Goal: Task Accomplishment & Management: Use online tool/utility

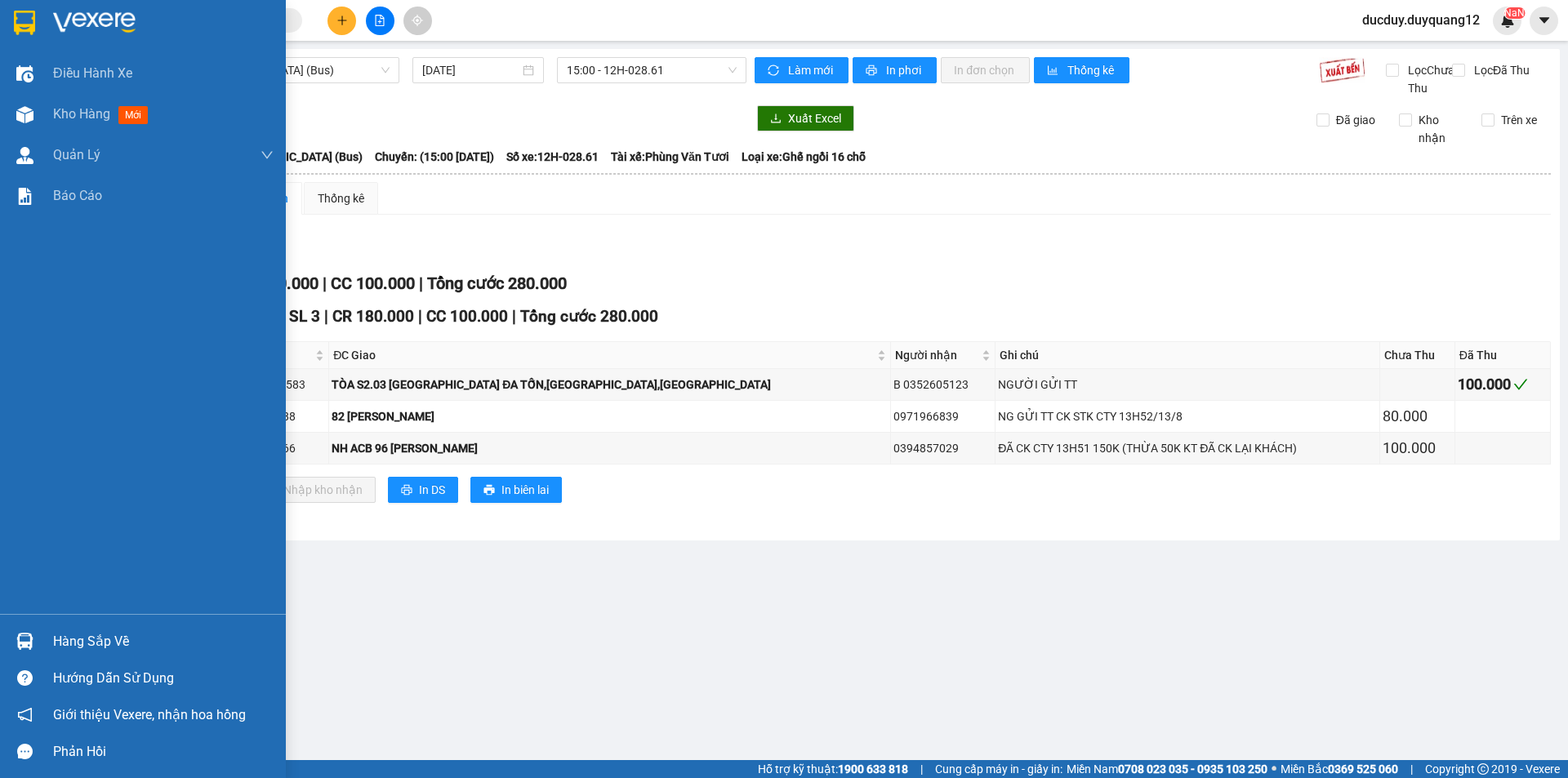
click at [70, 637] on div "Hàng sắp về" at bounding box center [163, 641] width 220 height 24
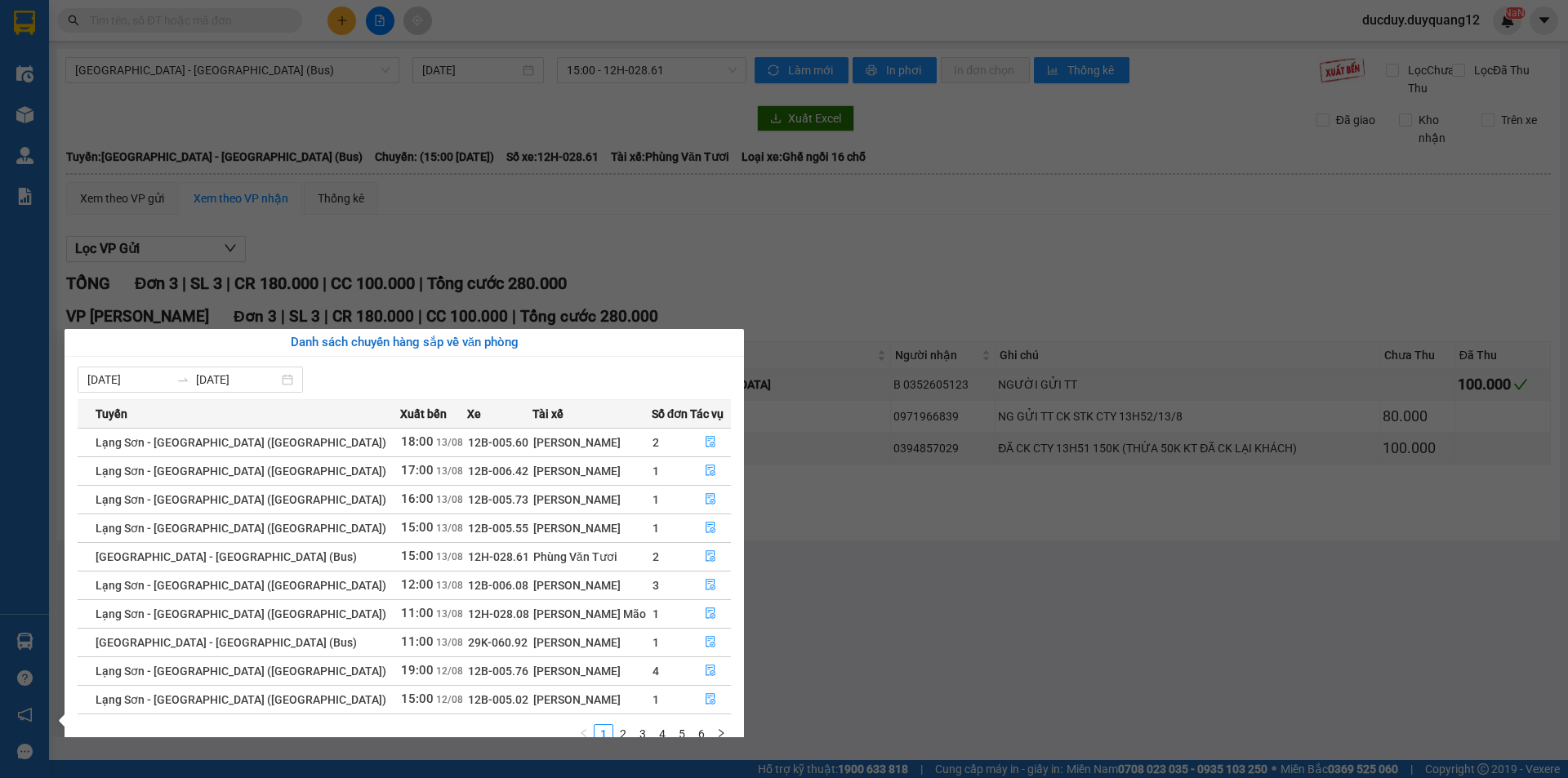
click at [838, 324] on section "Kết quả tìm kiếm ( 0 ) Bộ lọc No Data ducduy.duyquang12 NaN Điều hành xe Kho hà…" at bounding box center [784, 389] width 1568 height 778
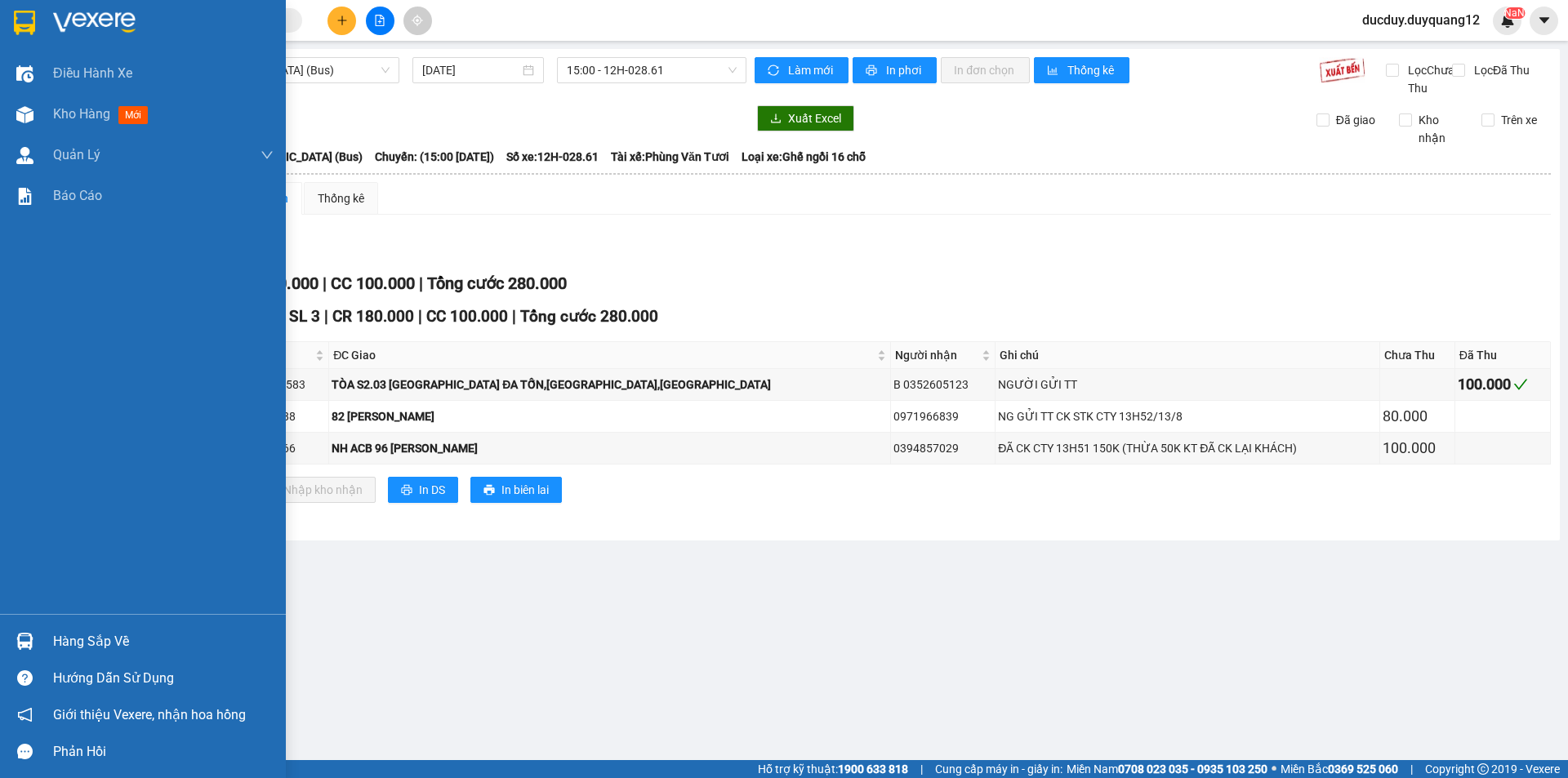
click at [126, 634] on div "Hàng sắp về" at bounding box center [163, 641] width 220 height 24
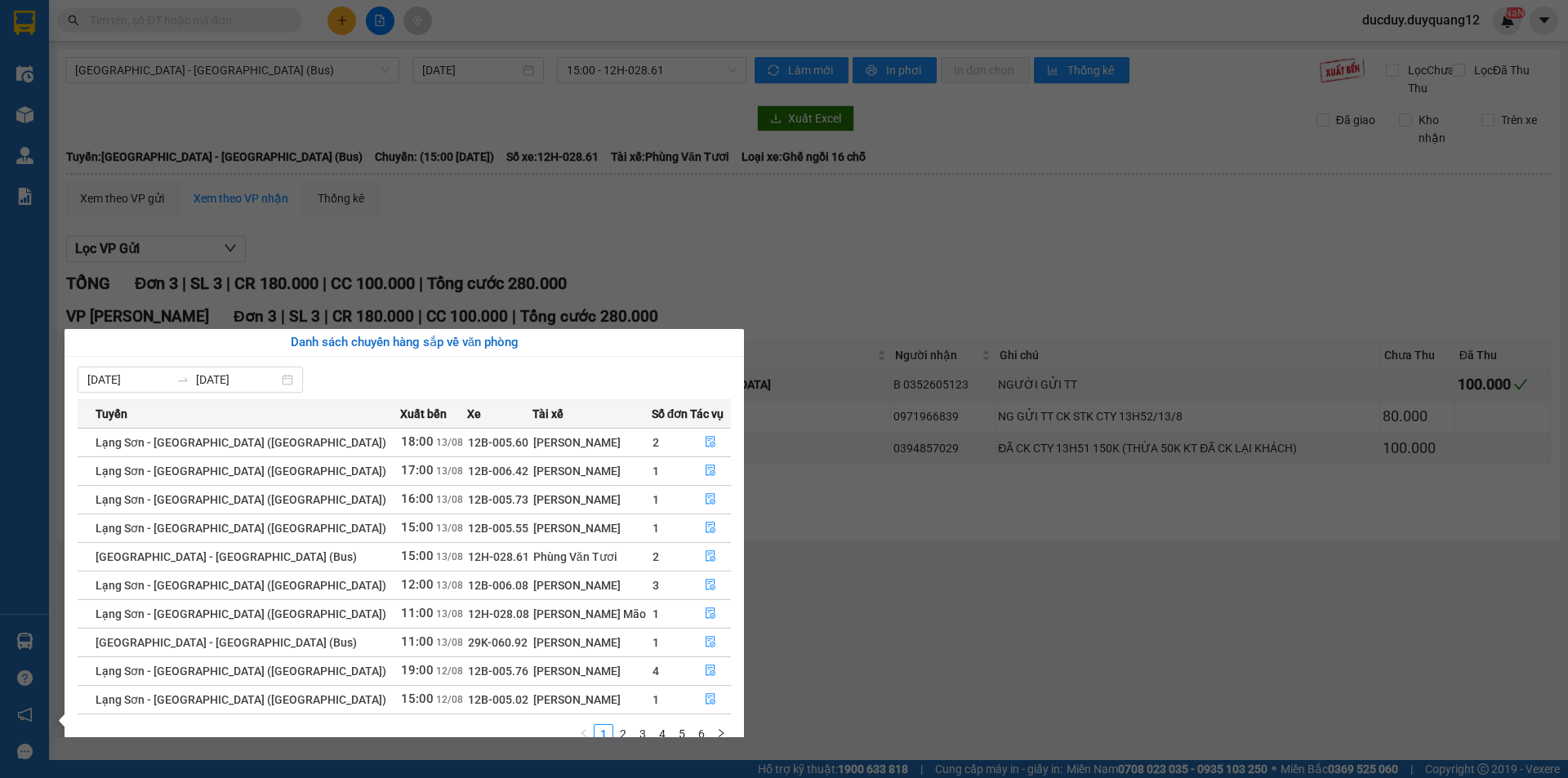
click at [644, 221] on section "Kết quả tìm kiếm ( 0 ) Bộ lọc No Data ducduy.duyquang12 NaN Điều hành xe Kho hà…" at bounding box center [784, 389] width 1568 height 778
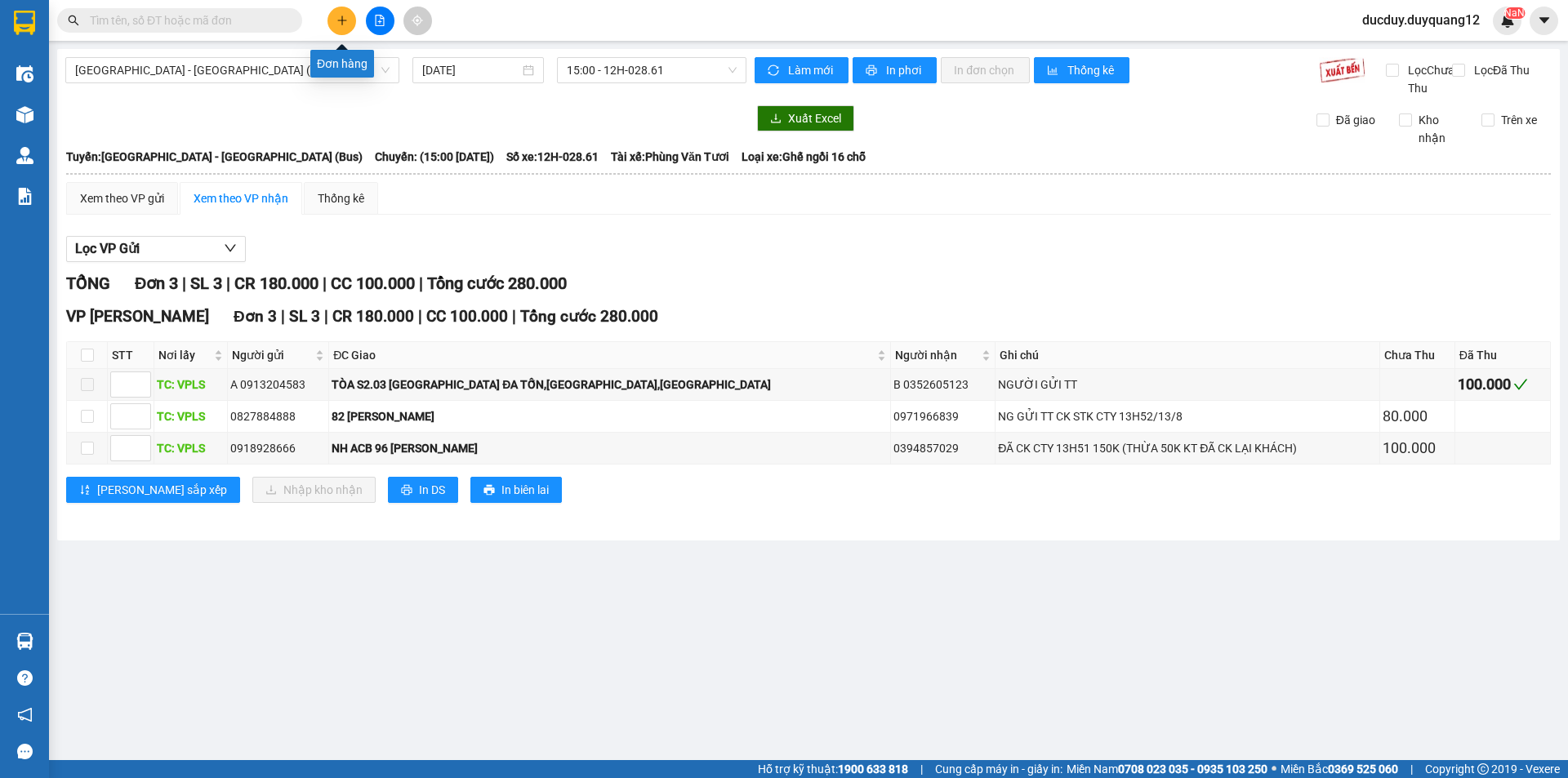
click at [338, 24] on icon "plus" at bounding box center [341, 20] width 11 height 11
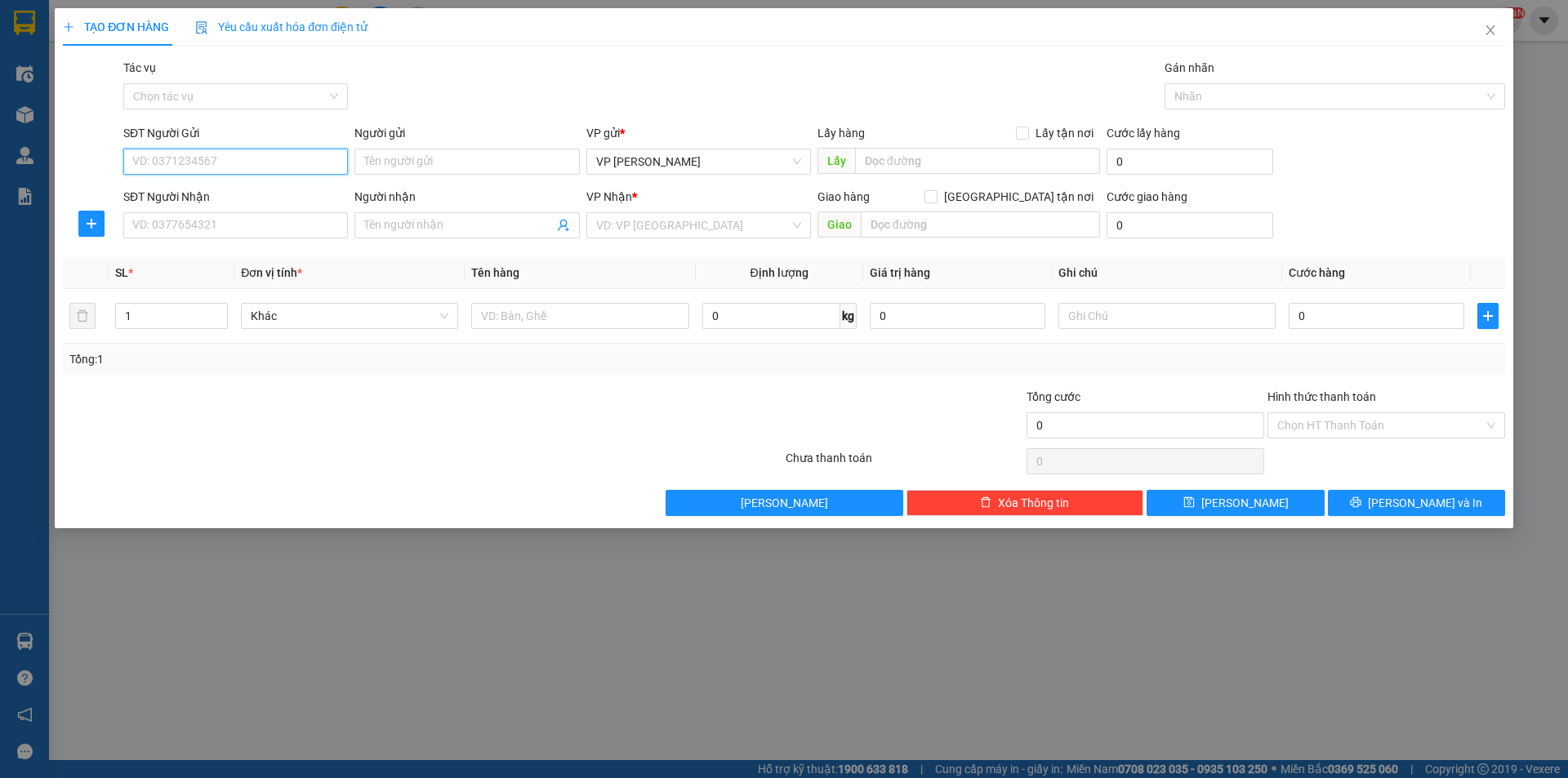
click at [278, 161] on input "SĐT Người Gửi" at bounding box center [235, 162] width 225 height 26
click at [225, 156] on input "SĐT Người Gửi" at bounding box center [235, 162] width 225 height 26
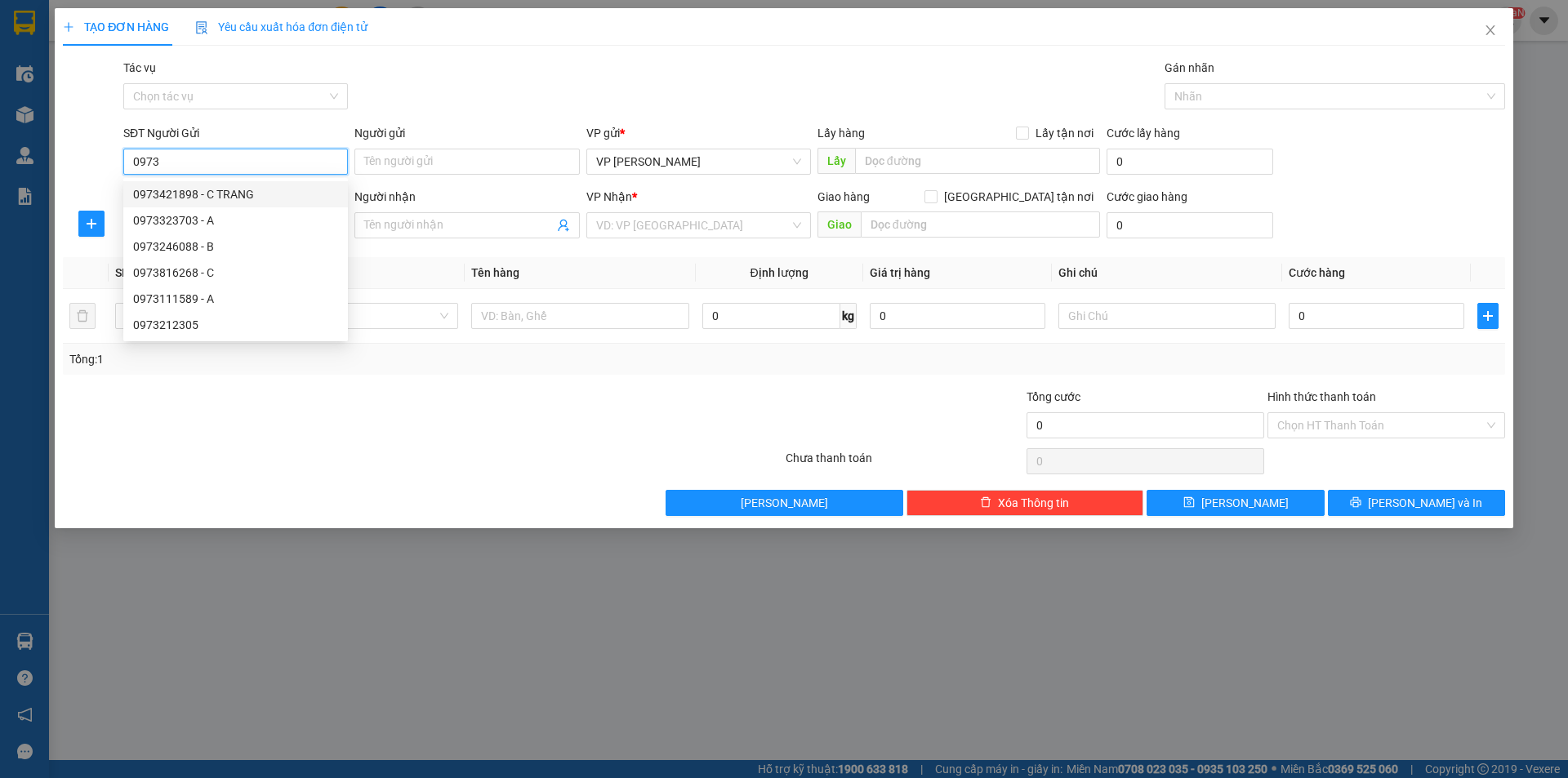
click at [213, 187] on div "0973421898 - C TRANG" at bounding box center [235, 194] width 205 height 18
type input "0973421898"
type input "C TRANG"
checkbox input "true"
type input "vphn"
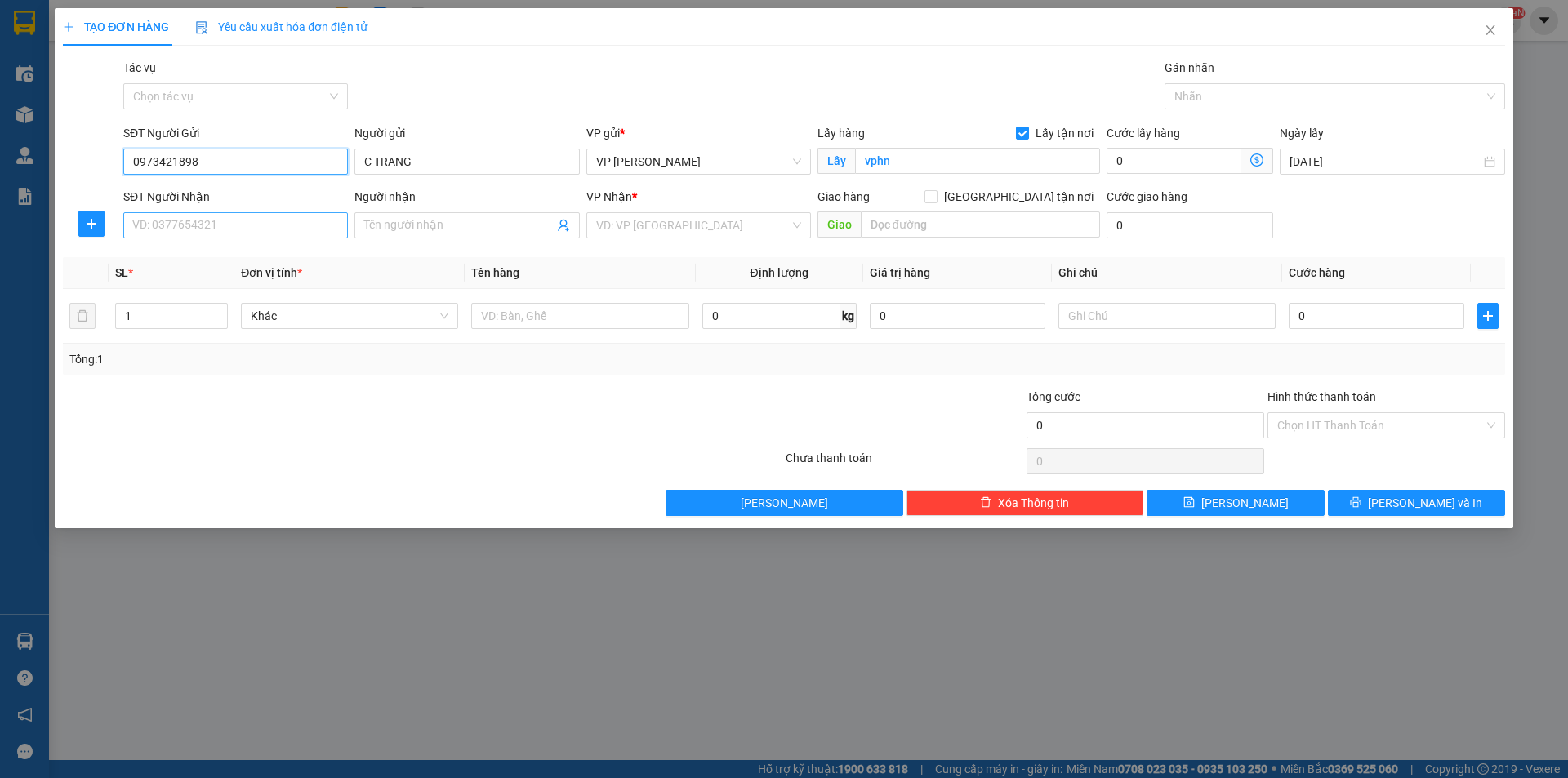
type input "0973421898"
click at [205, 225] on input "SĐT Người Nhận" at bounding box center [235, 225] width 225 height 26
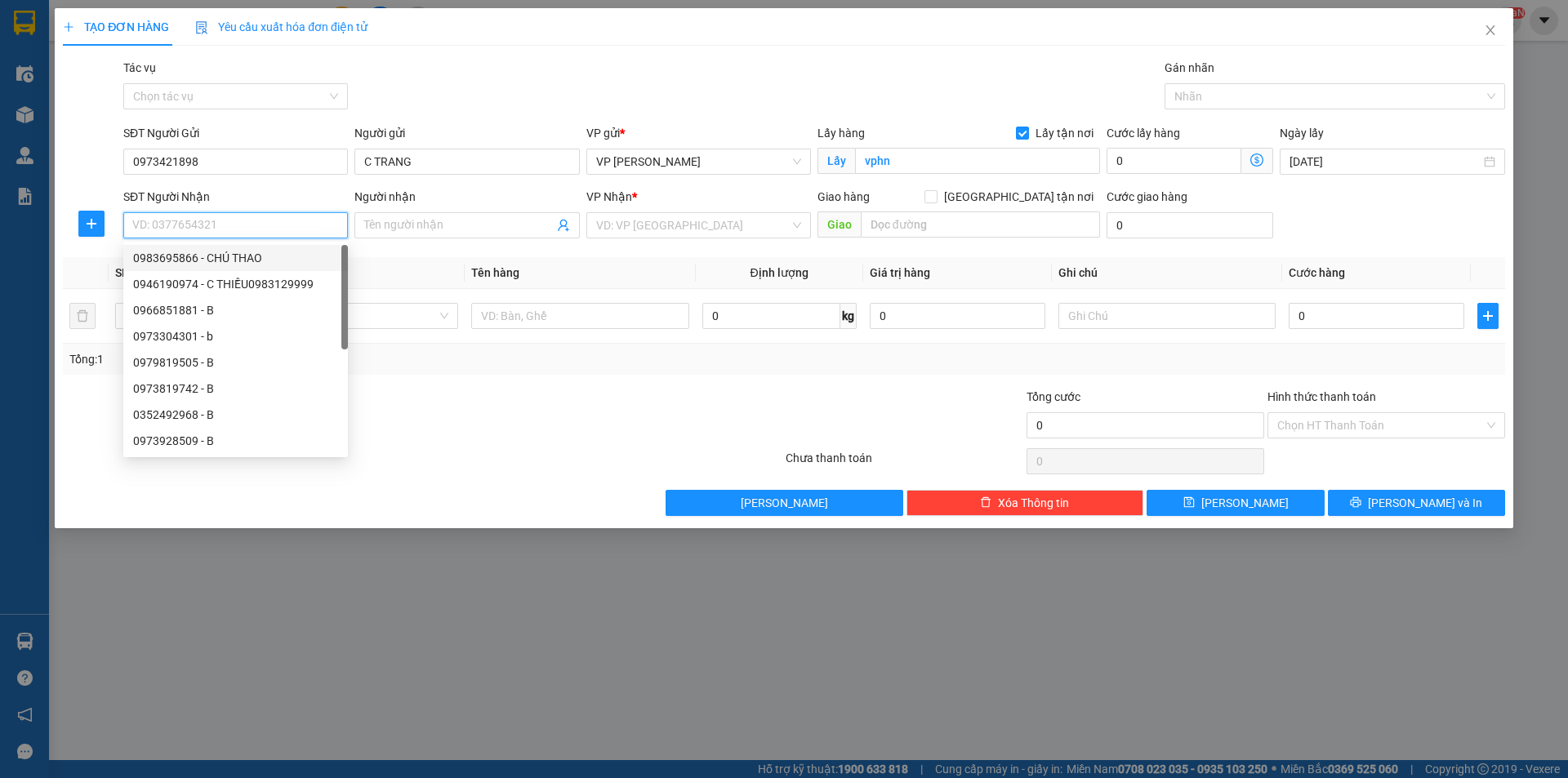
click at [215, 256] on div "0983695866 - CHÚ THAO" at bounding box center [235, 258] width 205 height 18
type input "0983695866"
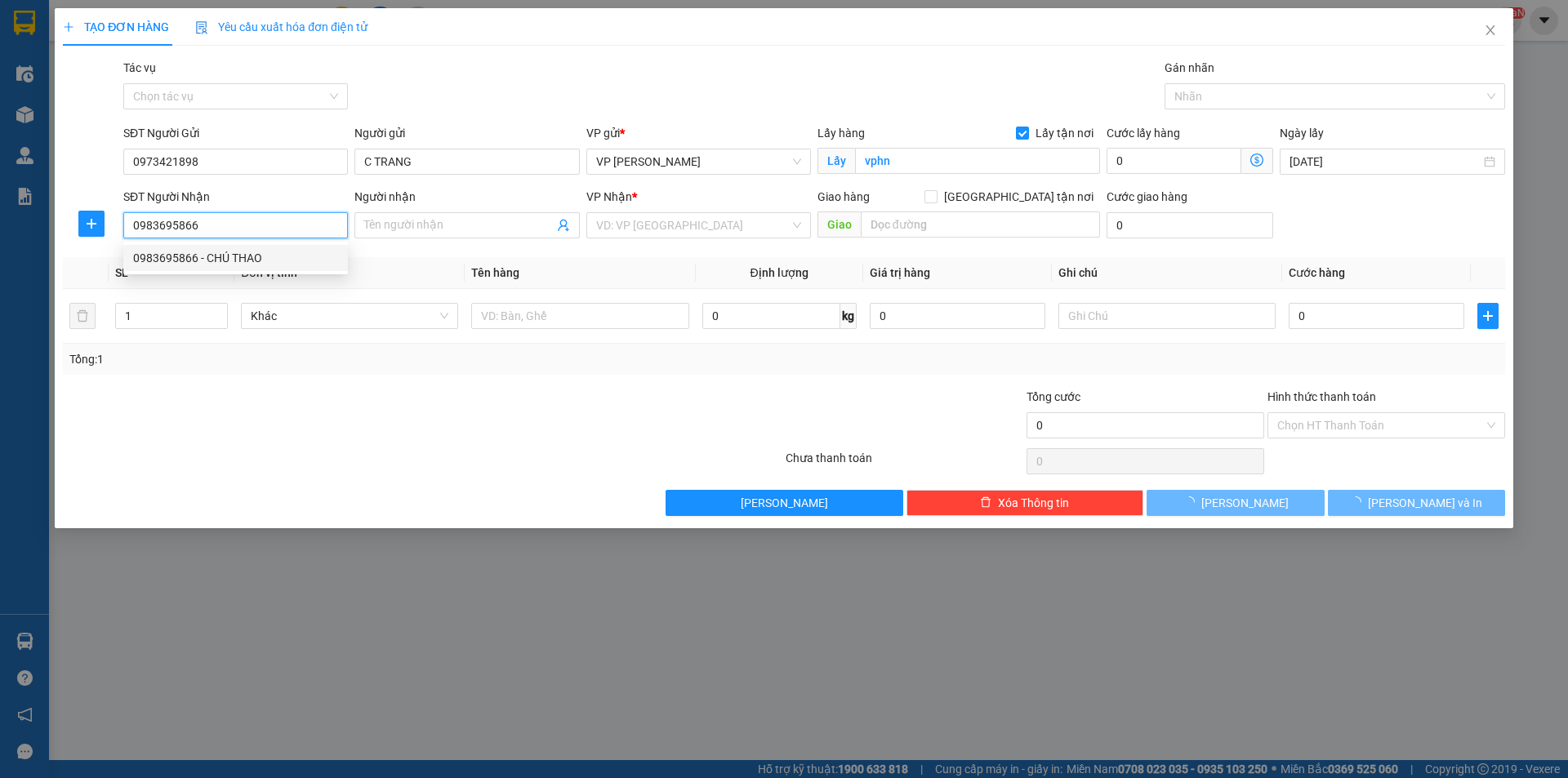
type input "CHÚ [PERSON_NAME]"
checkbox input "true"
type input "138 [PERSON_NAME]"
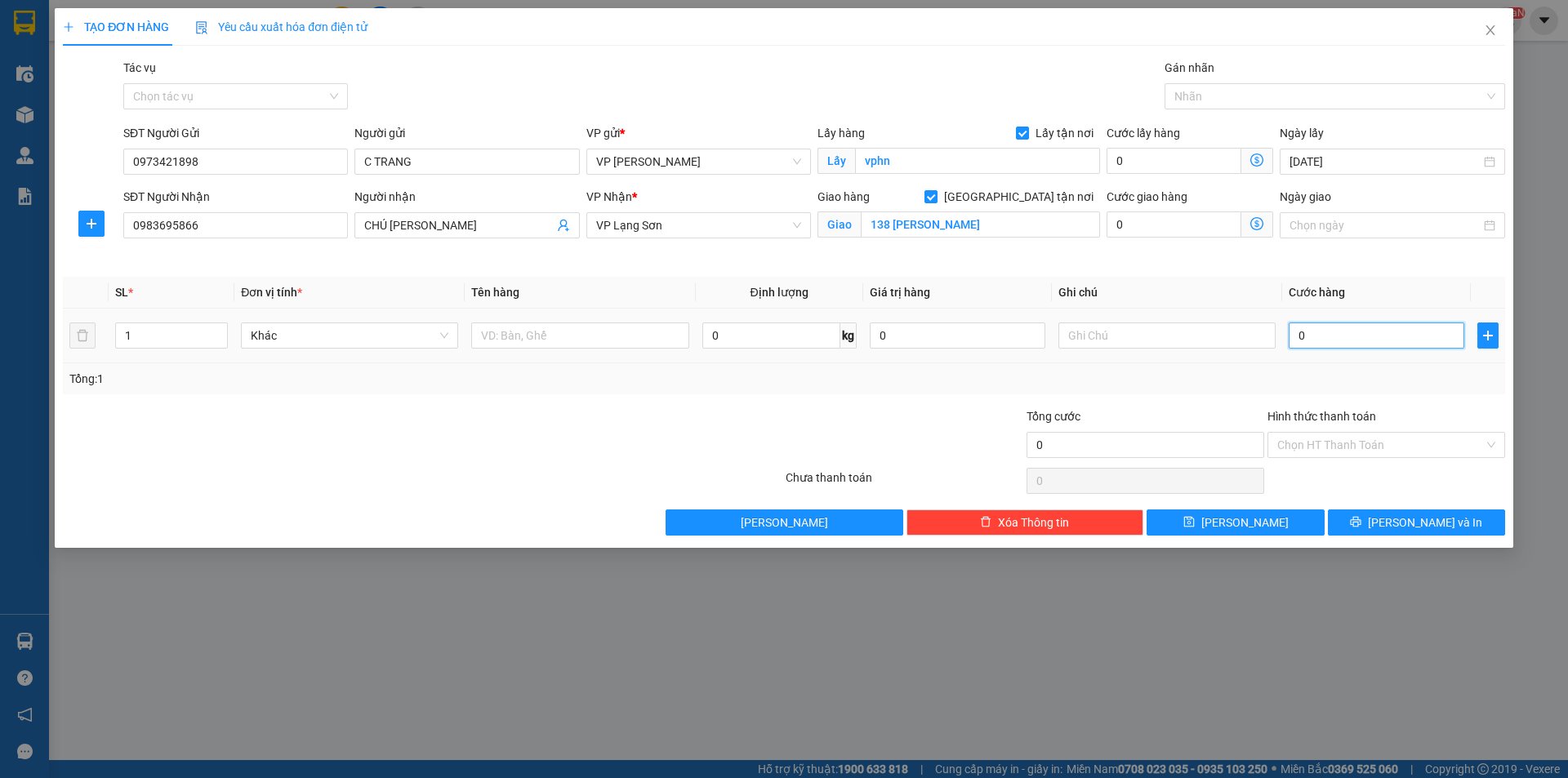
click at [1341, 331] on input "0" at bounding box center [1376, 336] width 176 height 26
click at [1332, 336] on input "0" at bounding box center [1376, 336] width 176 height 26
drag, startPoint x: 1332, startPoint y: 336, endPoint x: 1330, endPoint y: 327, distance: 8.3
click at [1332, 331] on input "0" at bounding box center [1376, 336] width 176 height 26
type input "5"
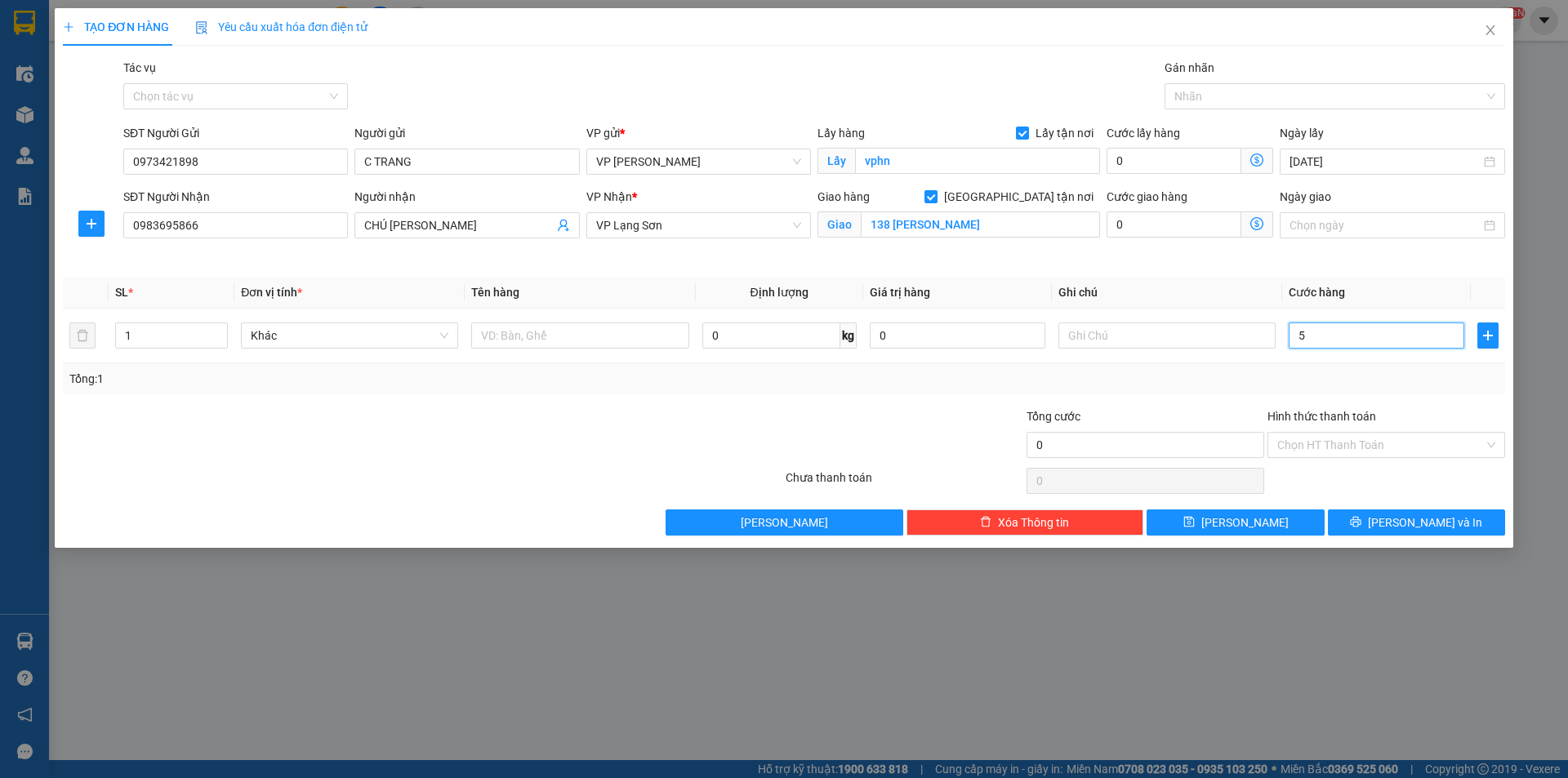
type input "5"
type input "55"
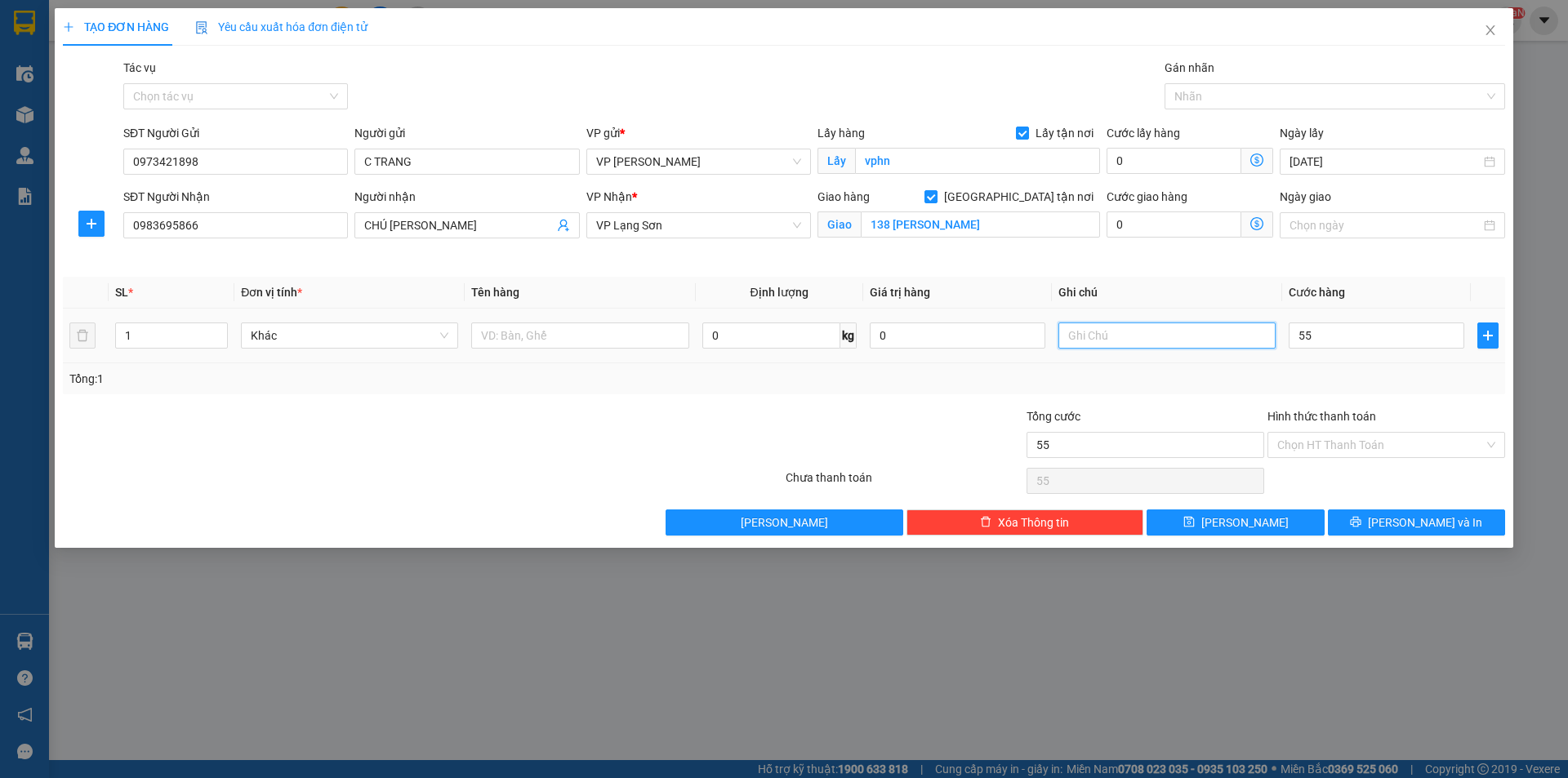
type input "55.000"
click at [1172, 333] on input "text" at bounding box center [1166, 336] width 217 height 26
type input "NG GỬI TT"
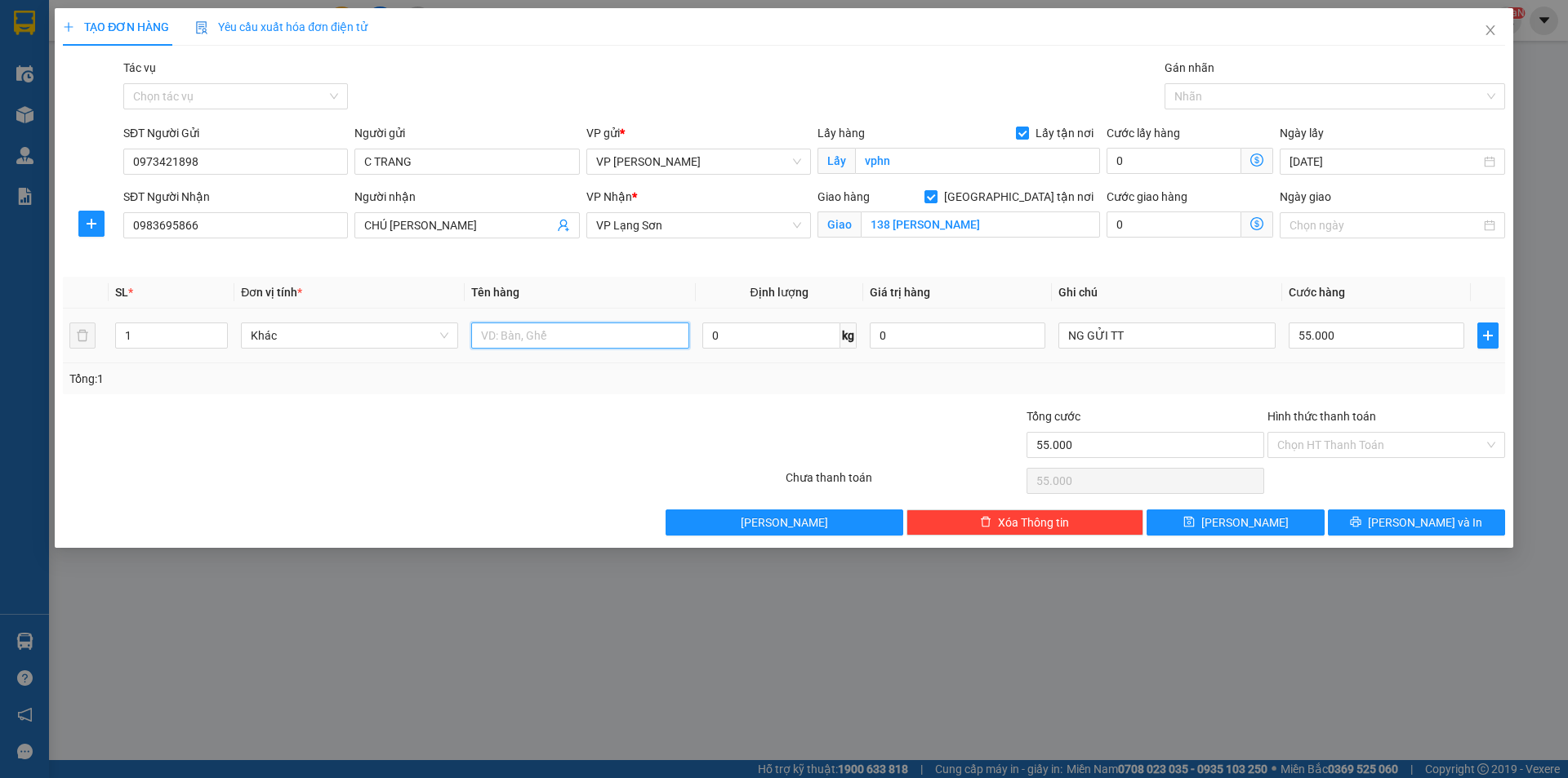
click at [504, 335] on input "text" at bounding box center [579, 336] width 217 height 26
type input "1"
type input "GIẤY TỜ"
click at [1251, 518] on span "[PERSON_NAME]" at bounding box center [1244, 523] width 87 height 18
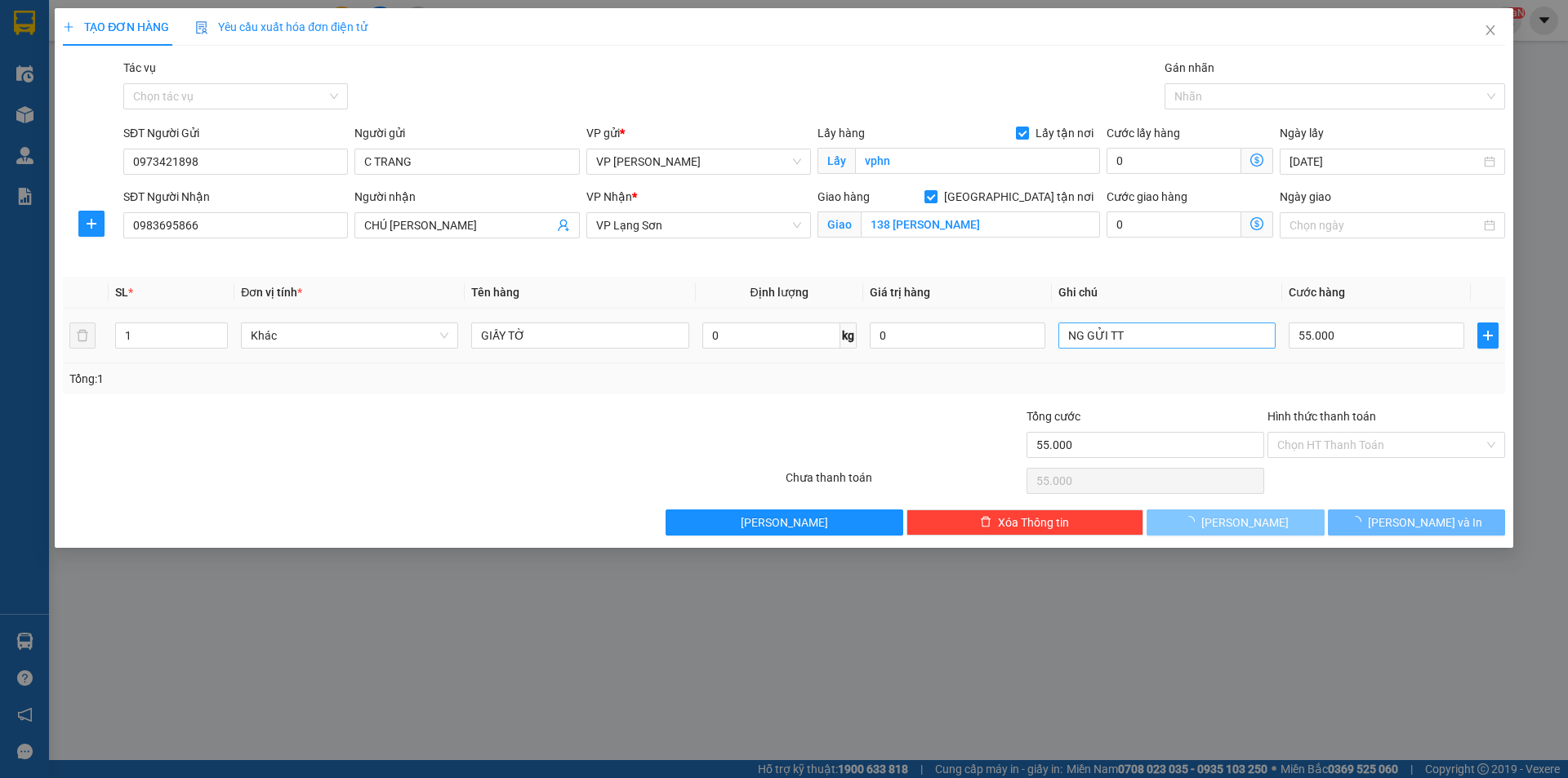
checkbox input "false"
type input "0"
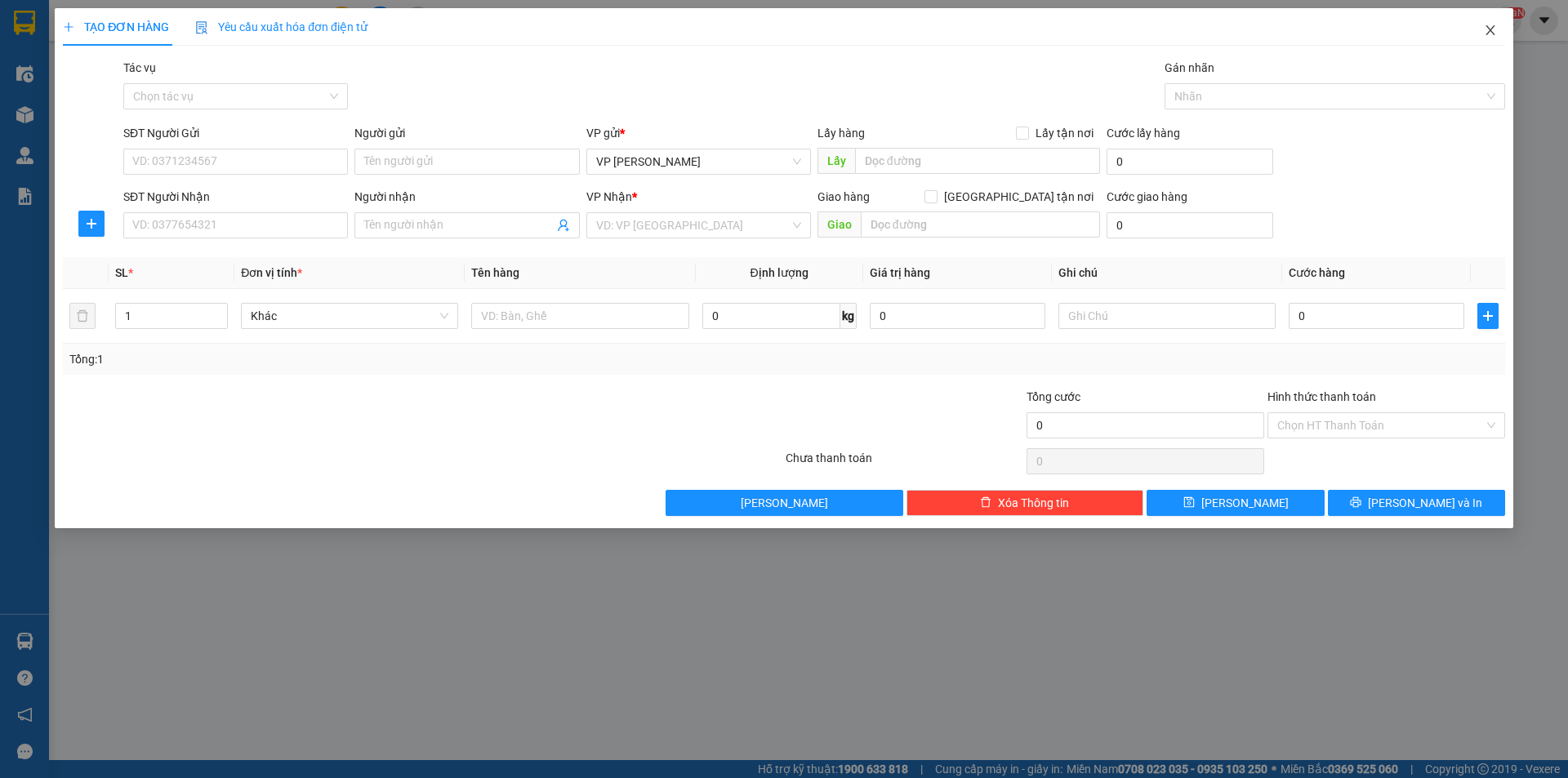
click at [1489, 34] on icon "close" at bounding box center [1490, 30] width 13 height 13
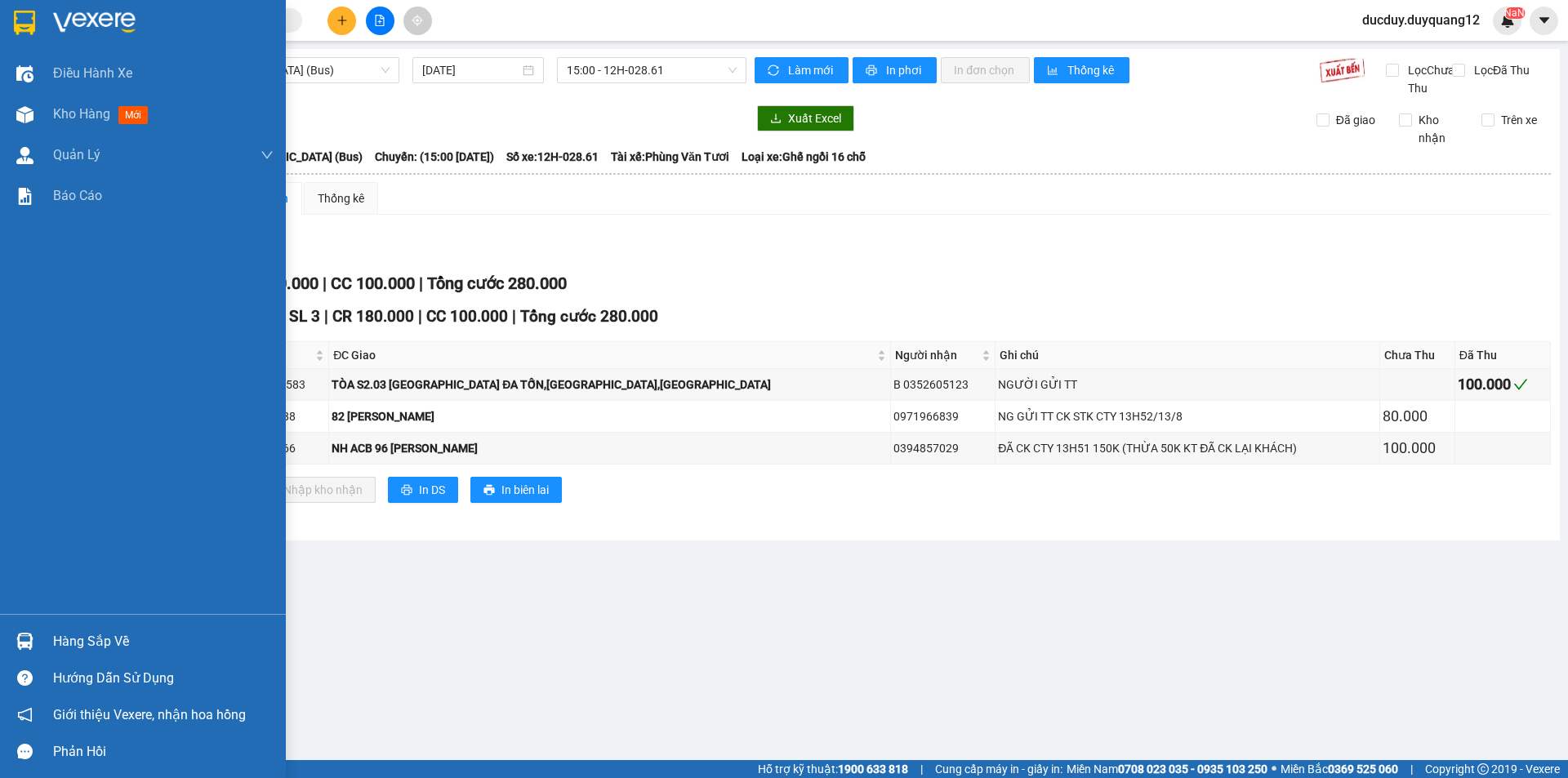
click at [78, 641] on div "Hàng sắp về" at bounding box center [163, 641] width 220 height 24
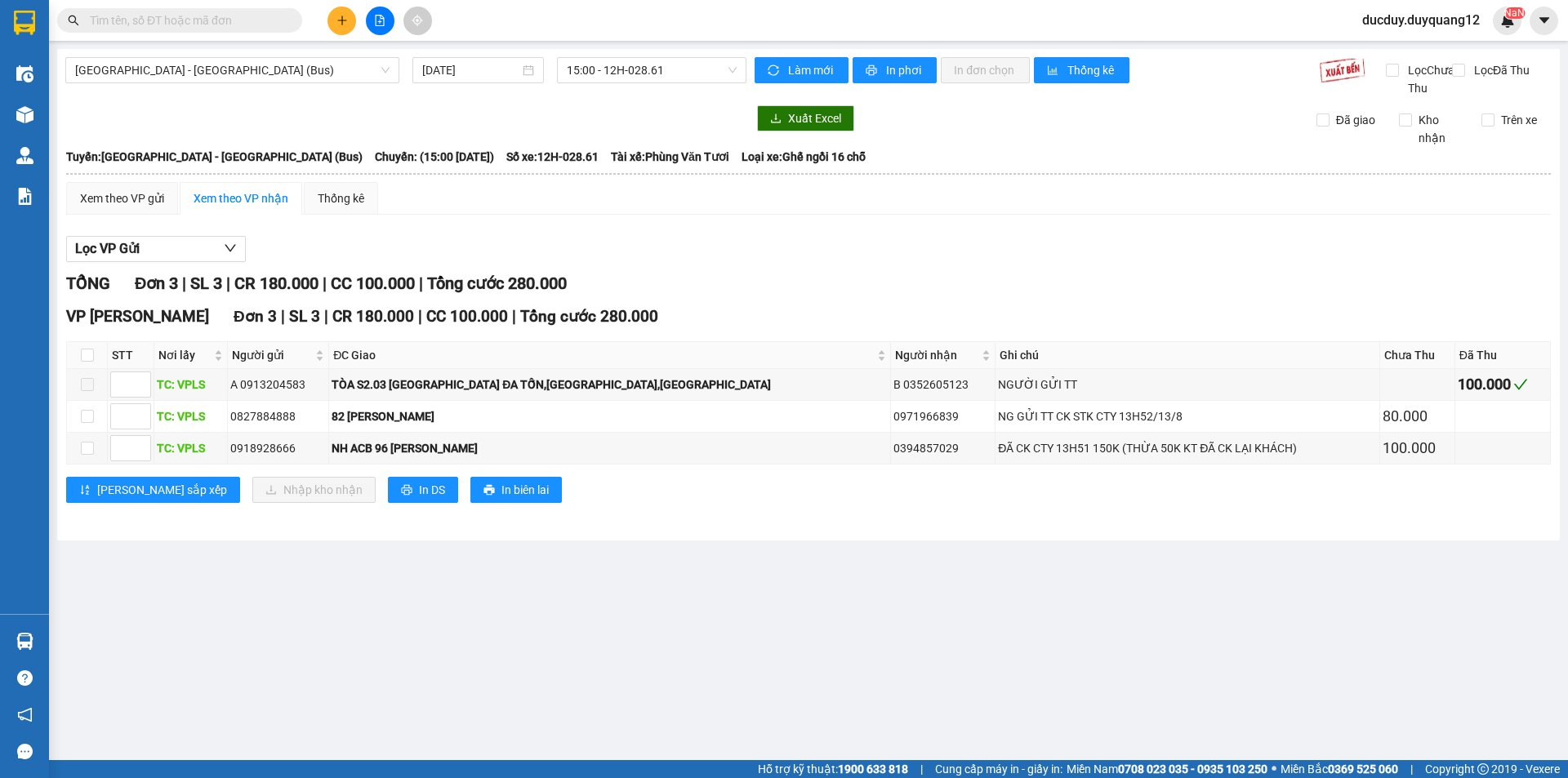
drag, startPoint x: 584, startPoint y: 274, endPoint x: 60, endPoint y: 111, distance: 549.0
click at [583, 273] on section "Kết quả tìm kiếm ( 0 ) Bộ lọc No Data ducduy.duyquang12 NaN Điều hành xe Kho hà…" at bounding box center [784, 389] width 1568 height 778
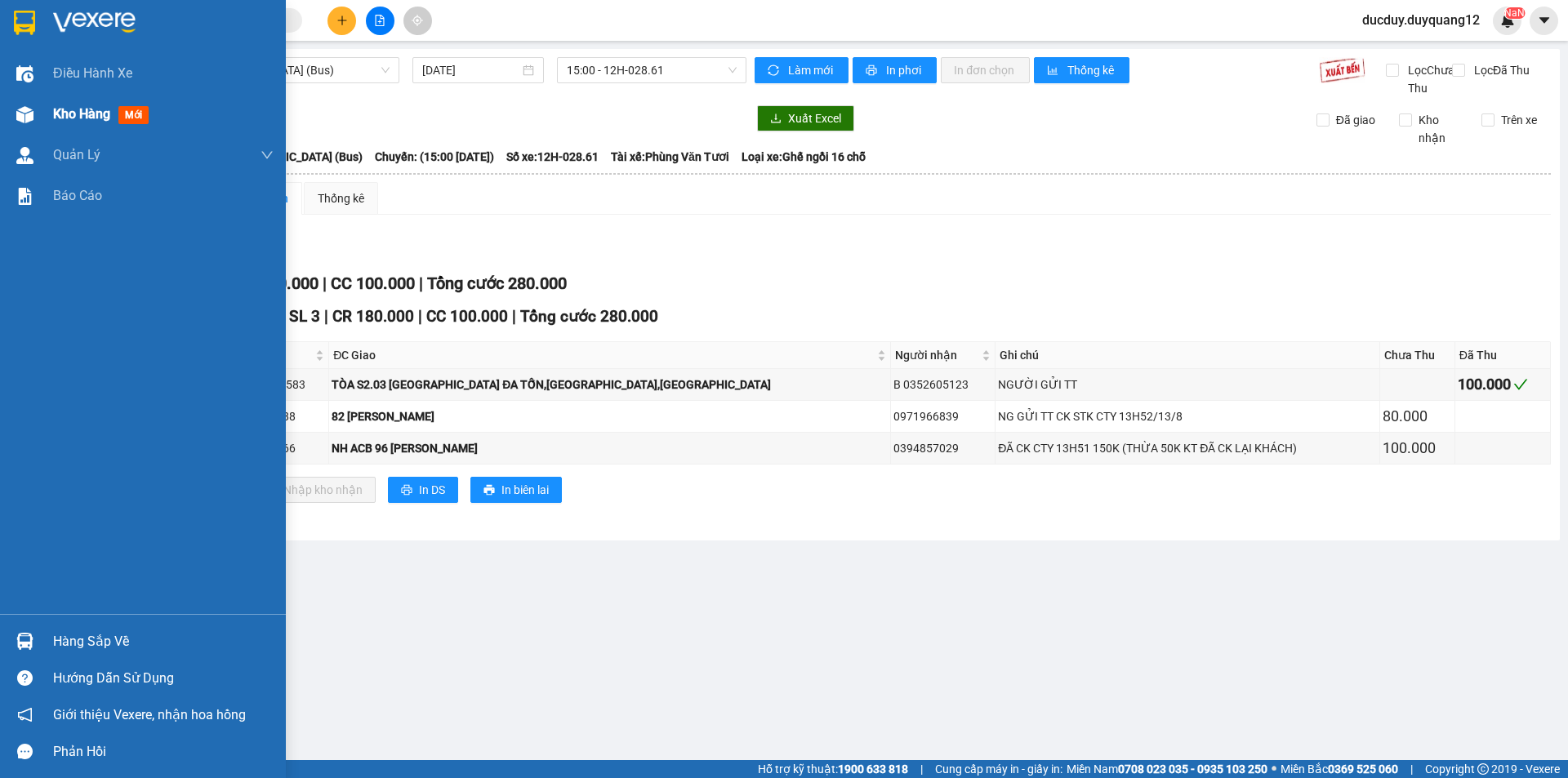
click at [87, 115] on span "Kho hàng" at bounding box center [81, 114] width 57 height 16
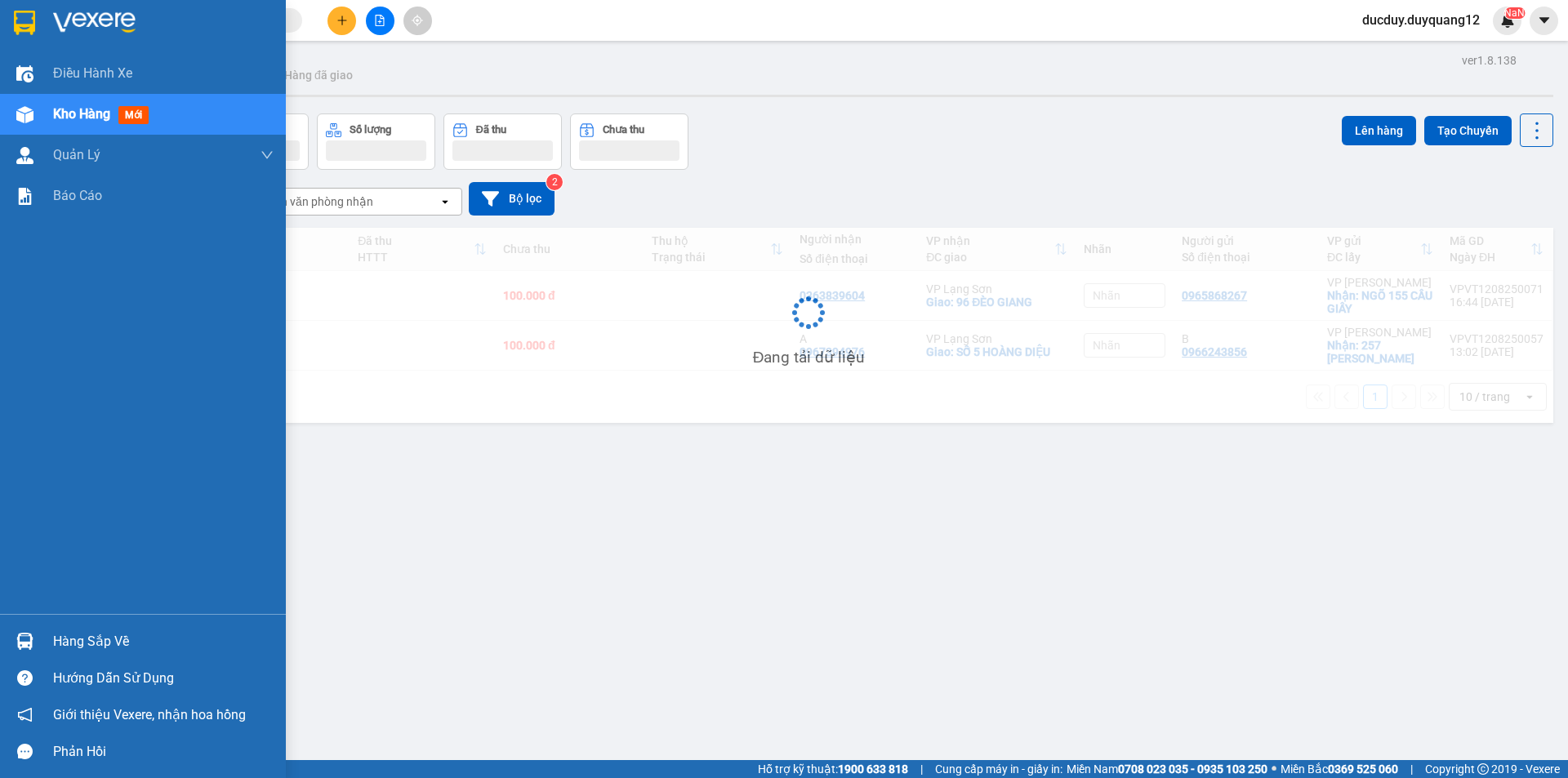
click at [89, 116] on span "Kho hàng" at bounding box center [81, 114] width 57 height 16
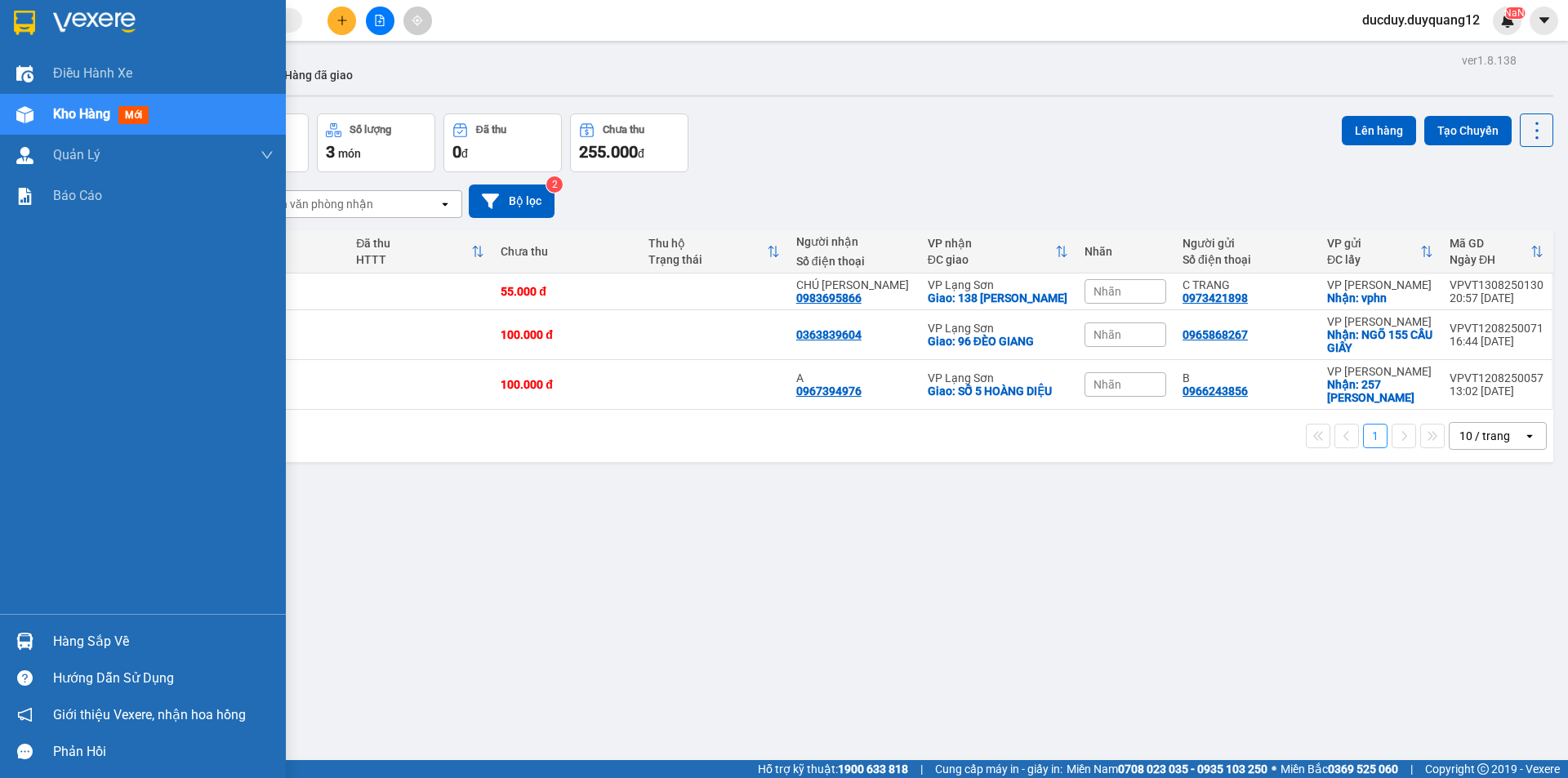
click at [119, 625] on div "Hàng sắp về" at bounding box center [143, 641] width 286 height 37
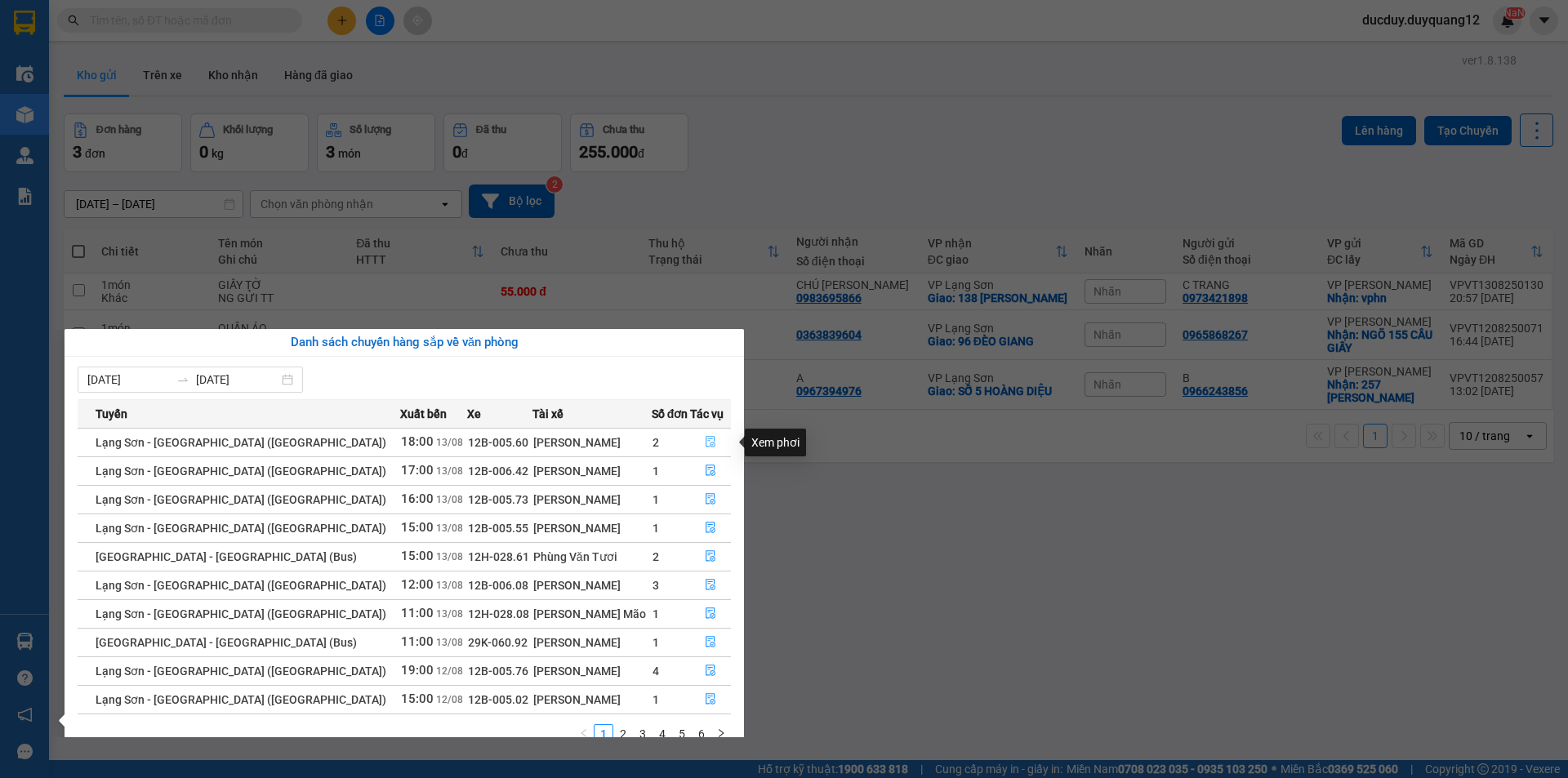
click at [709, 443] on icon "file-done" at bounding box center [710, 442] width 10 height 11
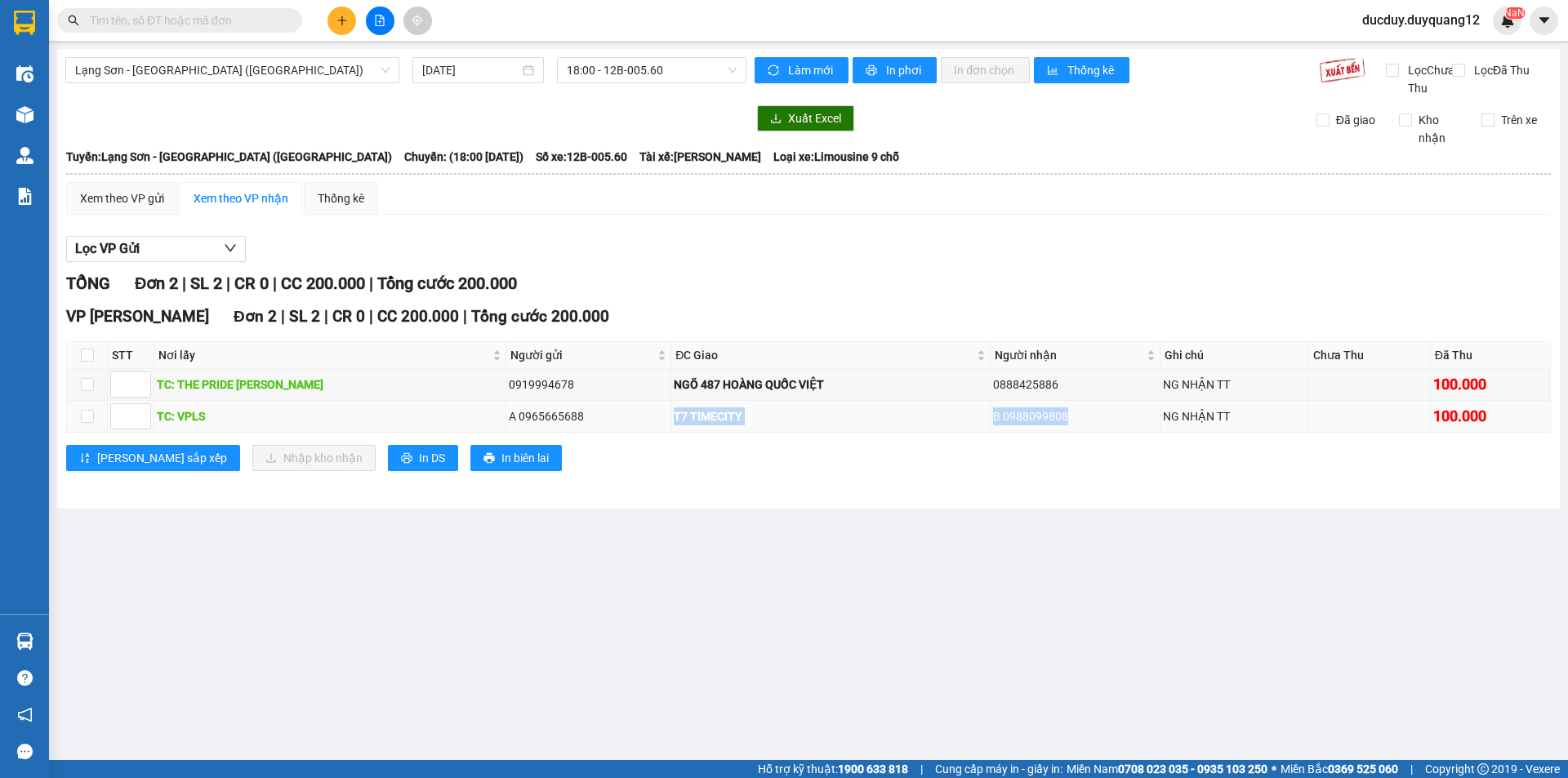
drag, startPoint x: 574, startPoint y: 439, endPoint x: 1056, endPoint y: 422, distance: 482.0
click at [1061, 422] on tr "TC: VPLS A 0965665688 T7 TIMECITY B 0988099808 NG NHẬN TT 100.000" at bounding box center [809, 417] width 1484 height 32
copy tr "T7 TIMECITY B 0988099808"
drag, startPoint x: 596, startPoint y: 403, endPoint x: 1041, endPoint y: 396, distance: 445.0
click at [1041, 396] on tr "TC: THE PRIDE [PERSON_NAME] 0919994678 NGÕ 487 HOÀNG QUỐC VIỆT 0888425886 NG NH…" at bounding box center [809, 385] width 1484 height 32
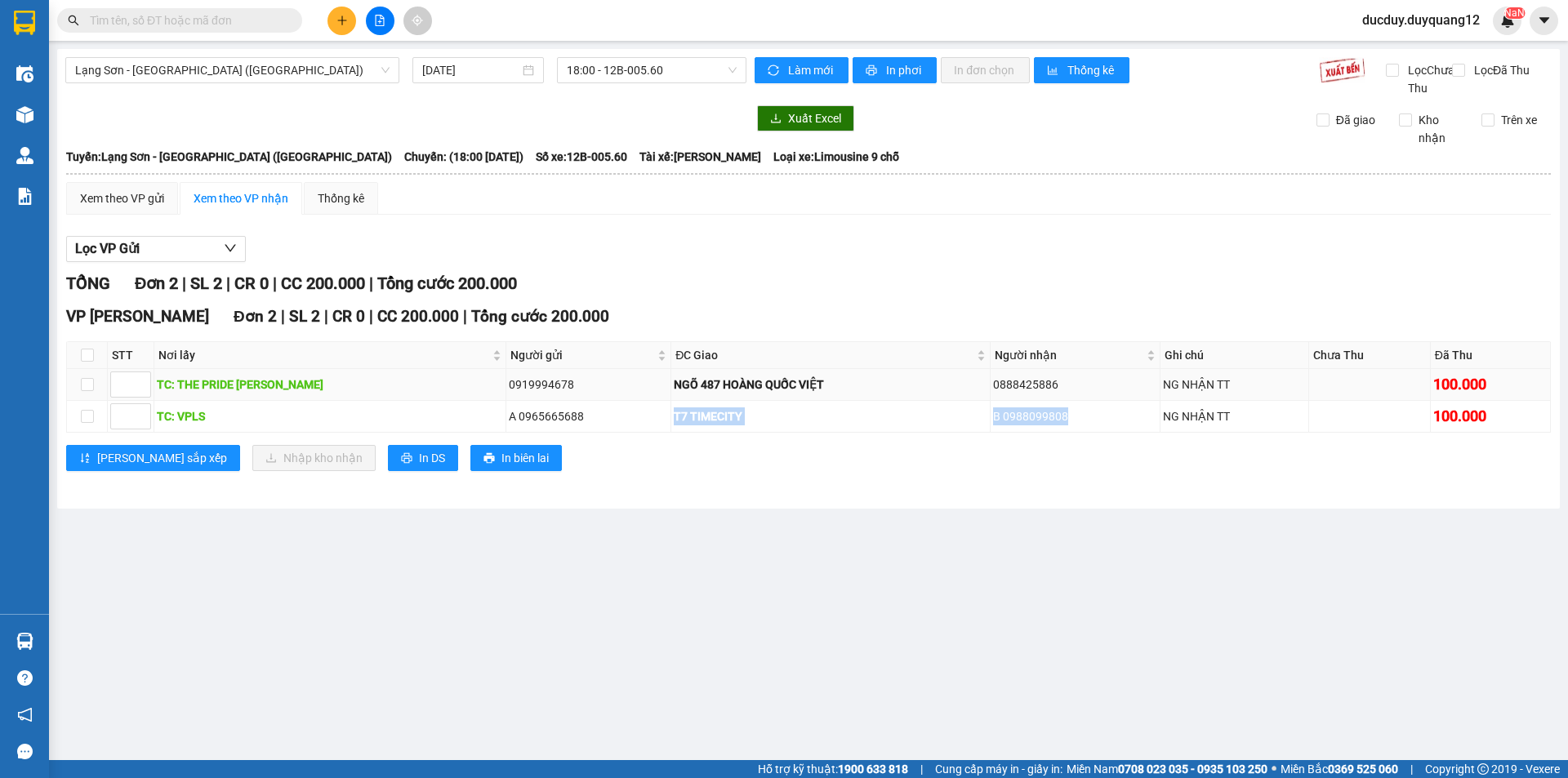
copy tr "NGÕ 487 HOÀNG QUỐC VIỆT 0888425886"
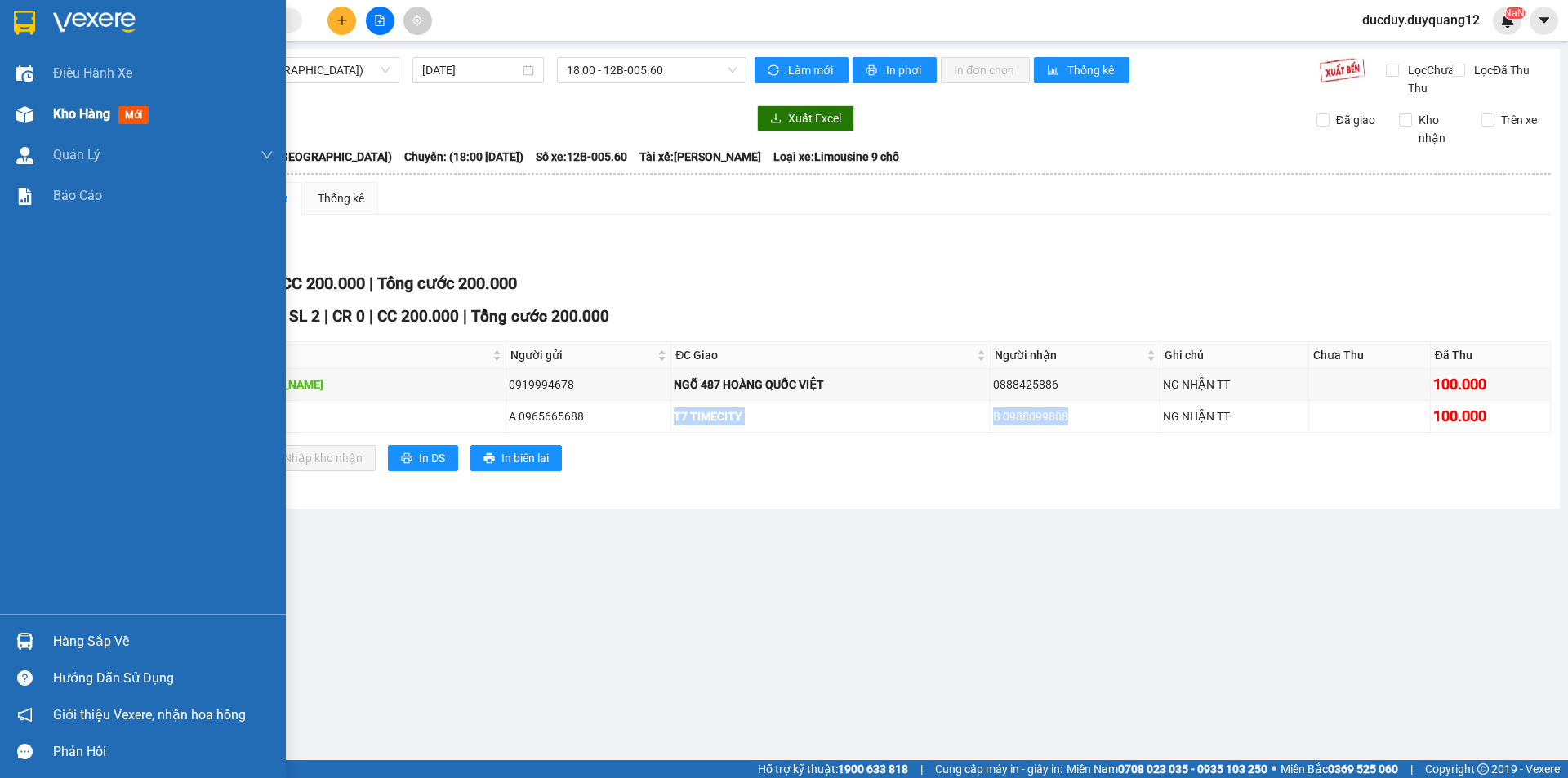
click at [69, 109] on span "Kho hàng" at bounding box center [81, 114] width 57 height 16
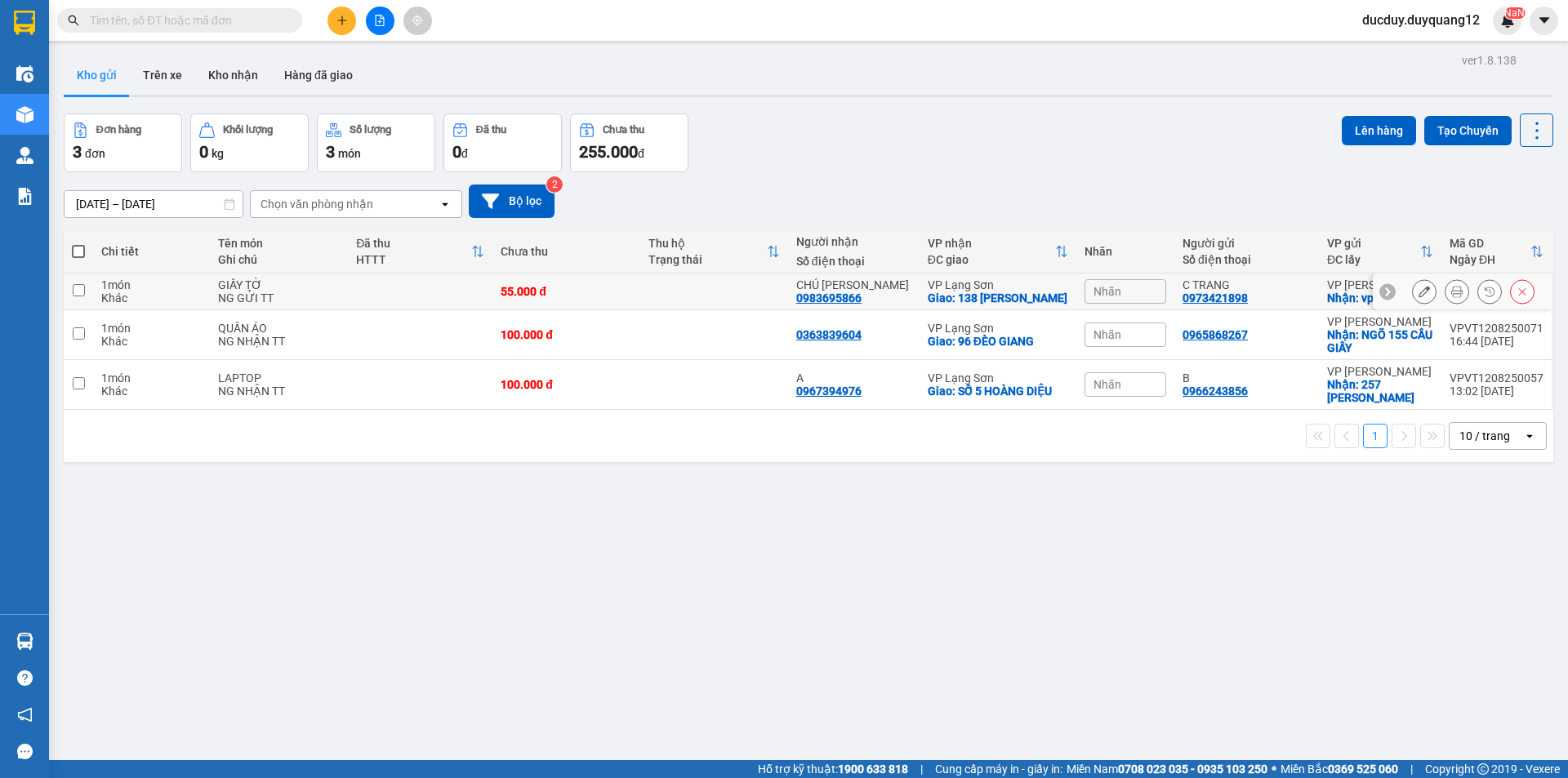
click at [73, 293] on input "checkbox" at bounding box center [79, 290] width 12 height 12
checkbox input "true"
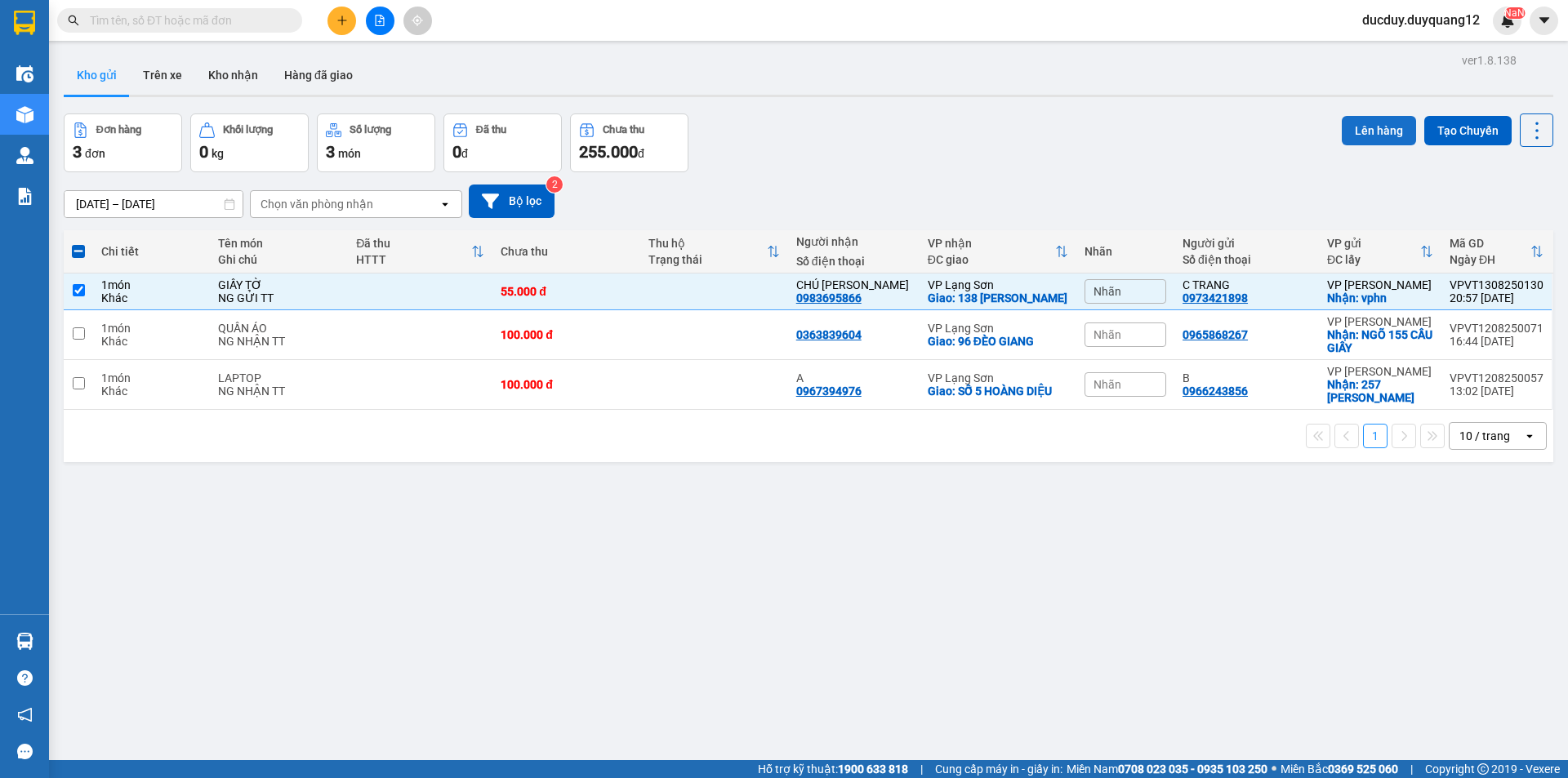
click at [1345, 122] on button "Lên hàng" at bounding box center [1378, 130] width 74 height 29
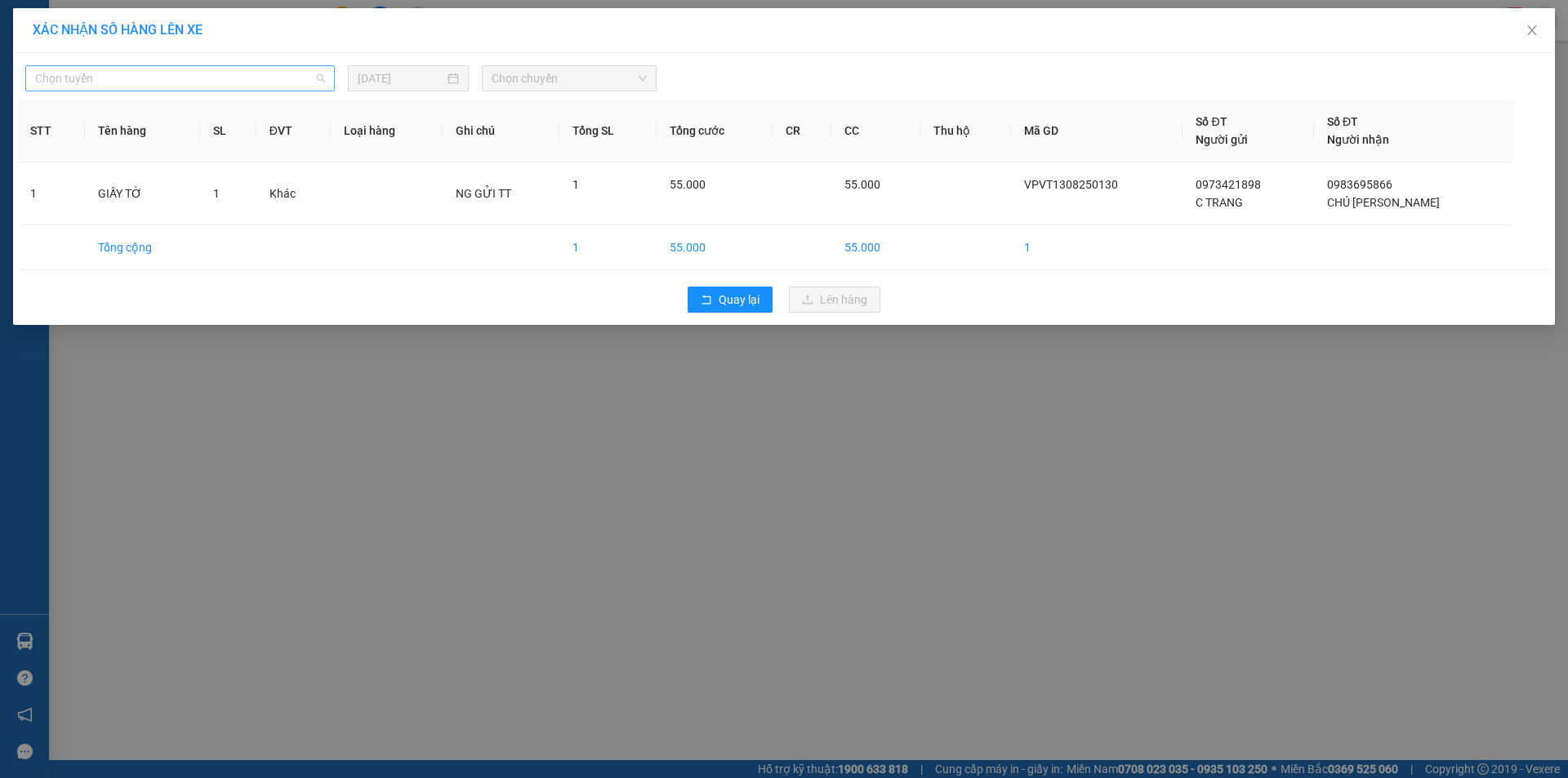
click at [303, 70] on span "Chọn tuyến" at bounding box center [180, 78] width 290 height 24
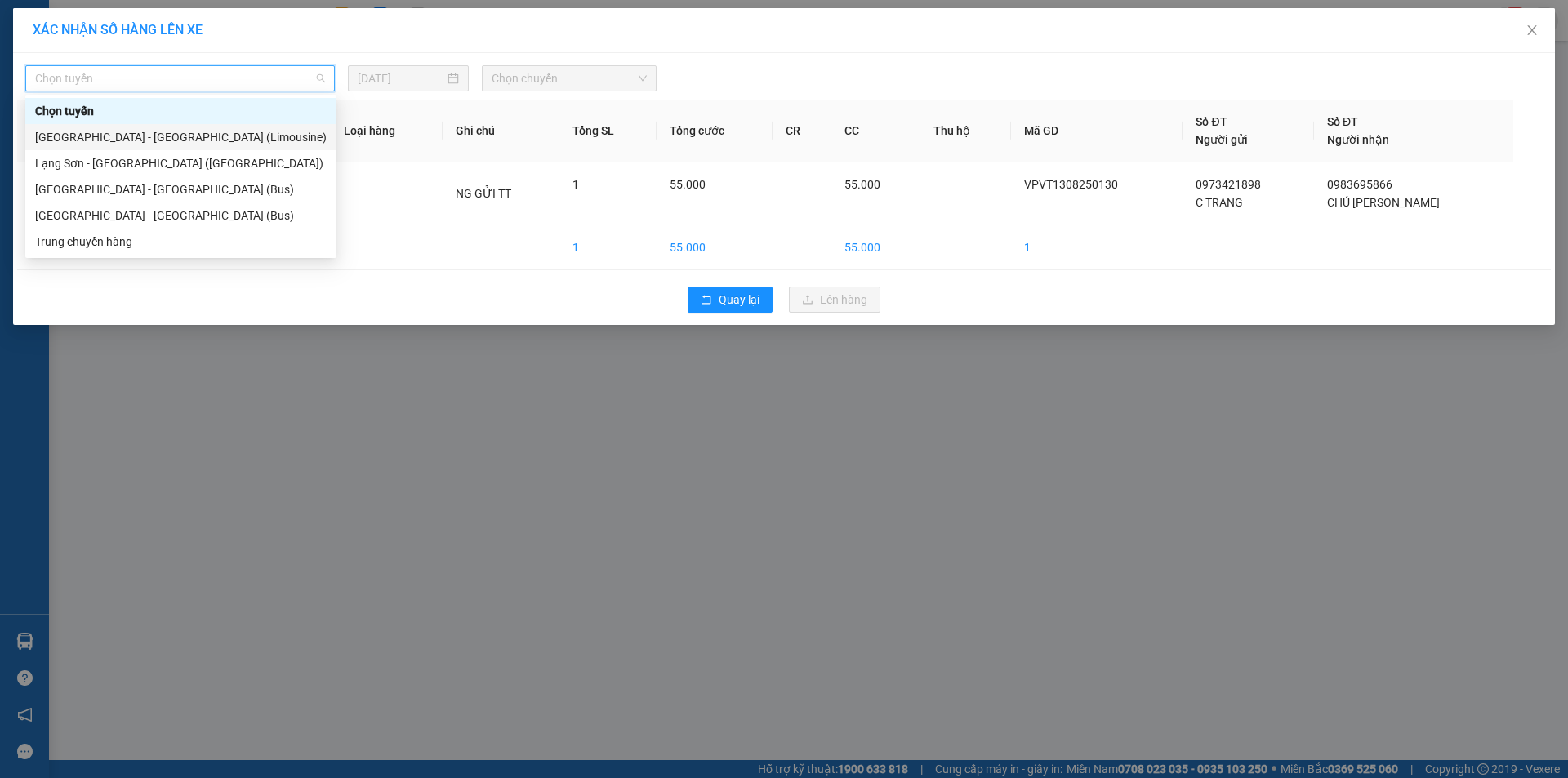
click at [158, 131] on div "[GEOGRAPHIC_DATA] - [GEOGRAPHIC_DATA] (Limousine)" at bounding box center [180, 137] width 291 height 18
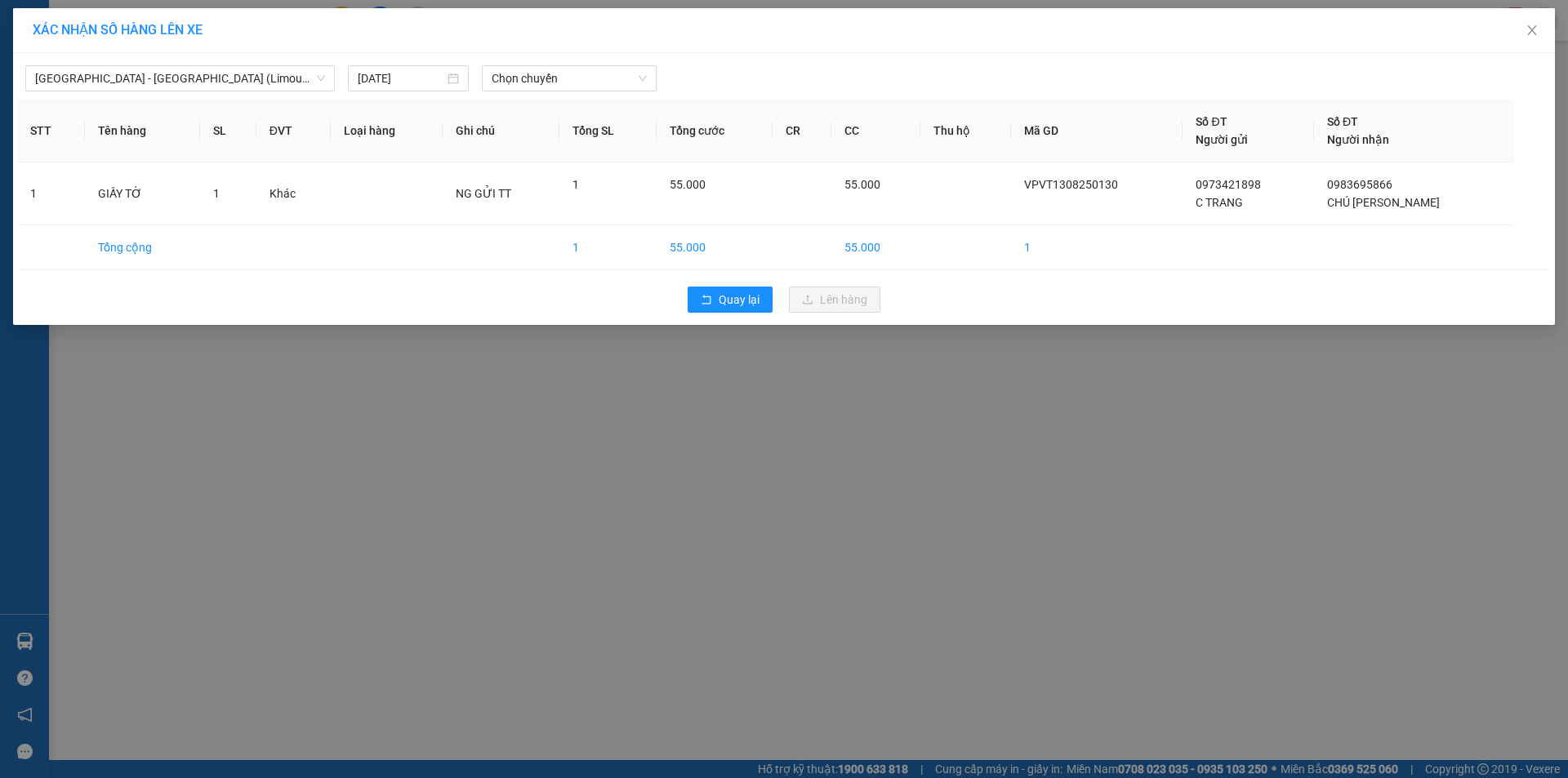
click at [538, 64] on div "[GEOGRAPHIC_DATA] - [GEOGRAPHIC_DATA] (Limousine) [DATE] Chọn chuyến" at bounding box center [783, 74] width 1533 height 34
click at [563, 78] on span "Chọn chuyến" at bounding box center [569, 78] width 155 height 24
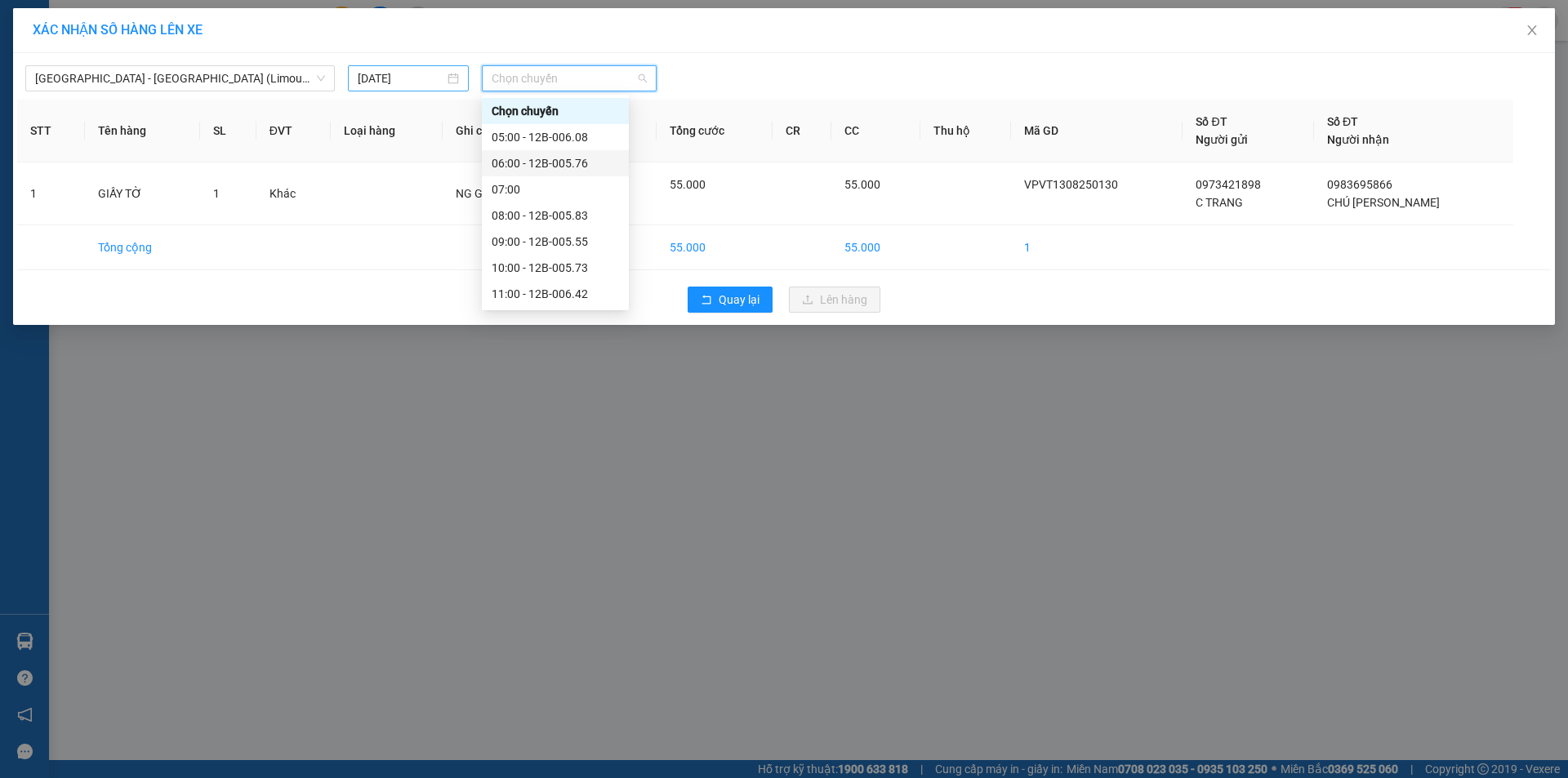
click at [390, 77] on input "[DATE]" at bounding box center [401, 78] width 87 height 18
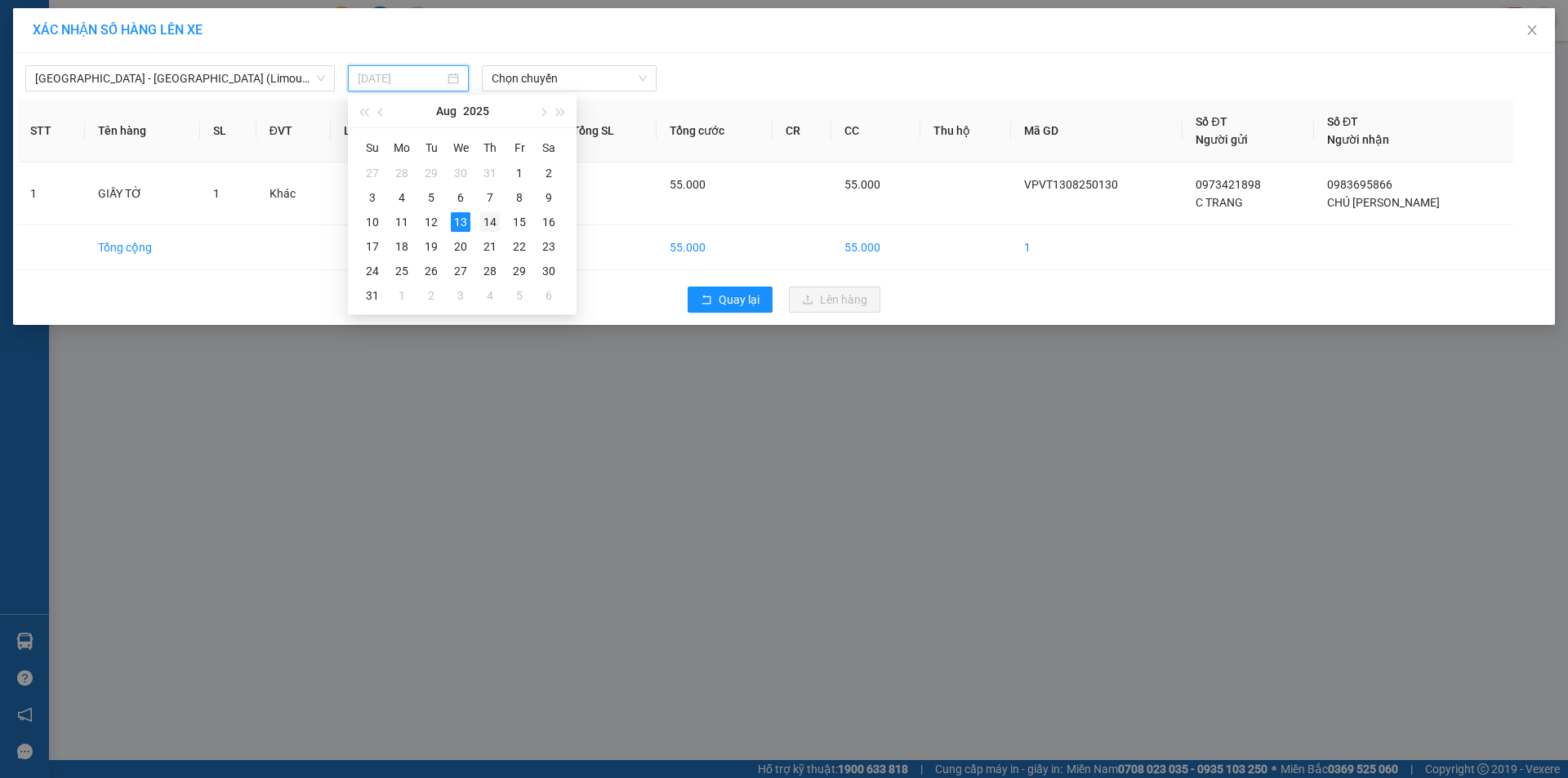
click at [483, 214] on div "14" at bounding box center [490, 222] width 20 height 20
type input "[DATE]"
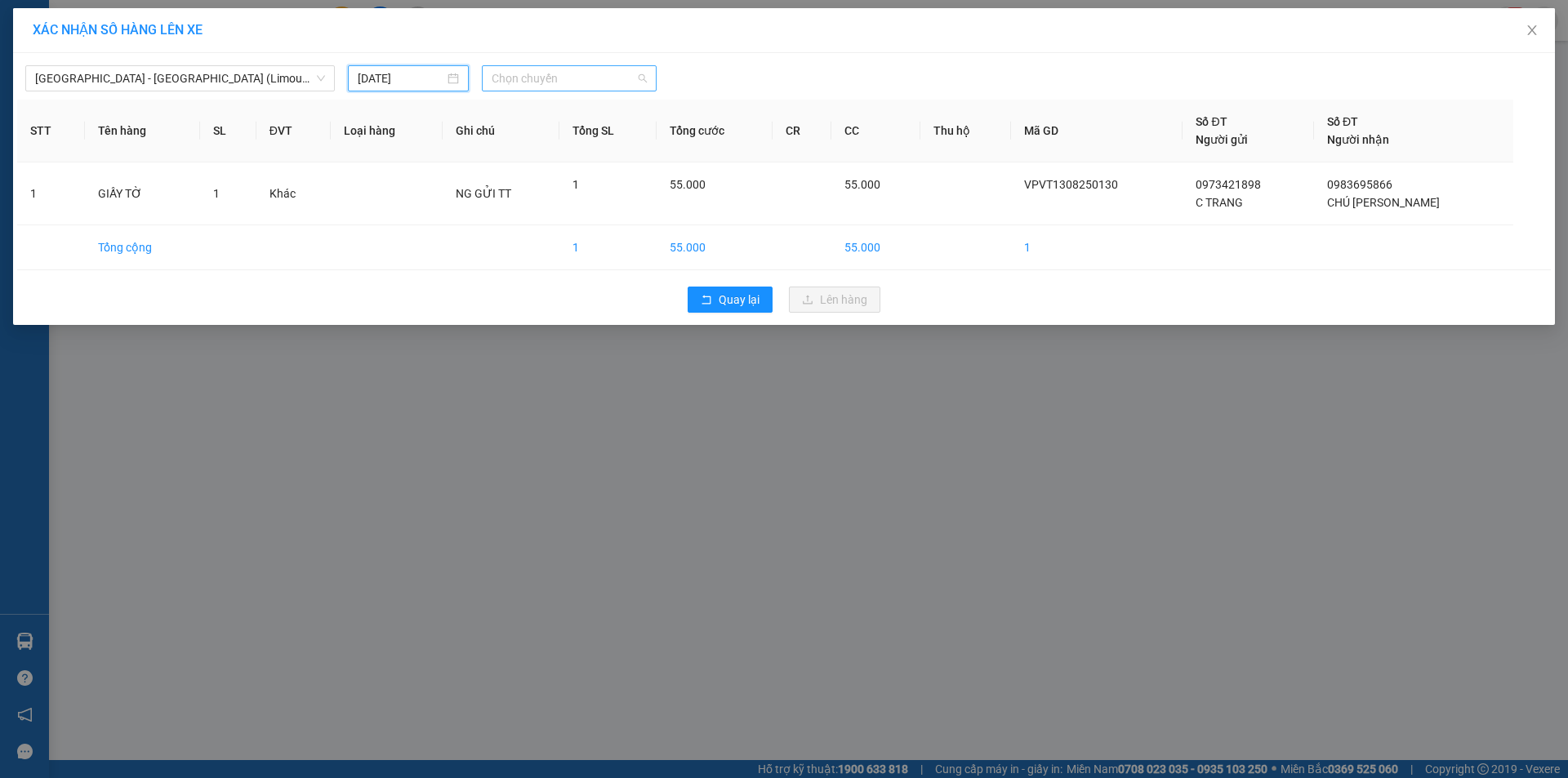
click at [599, 78] on span "Chọn chuyến" at bounding box center [569, 78] width 155 height 24
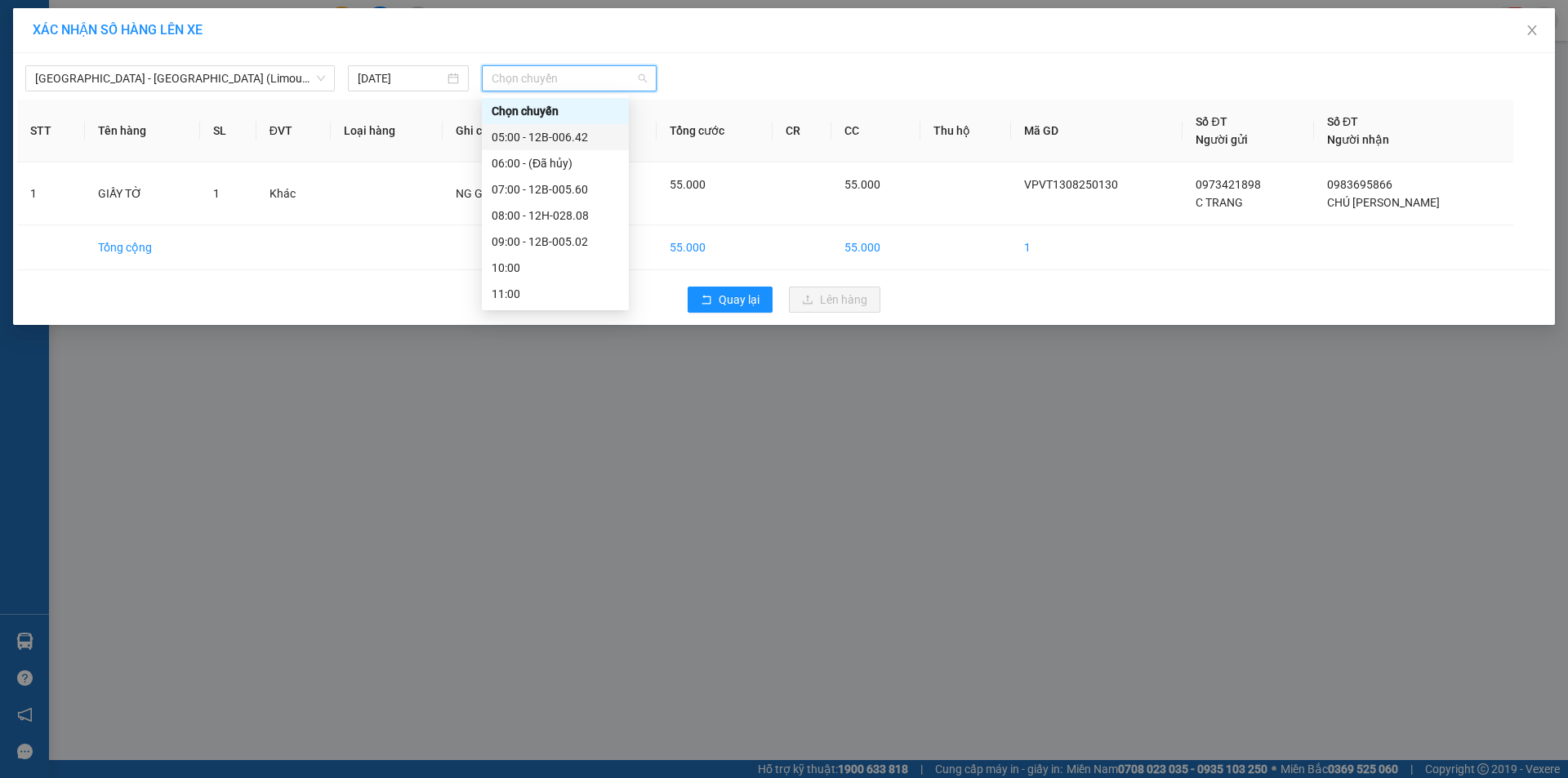
click at [549, 139] on div "05:00 - 12B-006.42" at bounding box center [555, 137] width 127 height 18
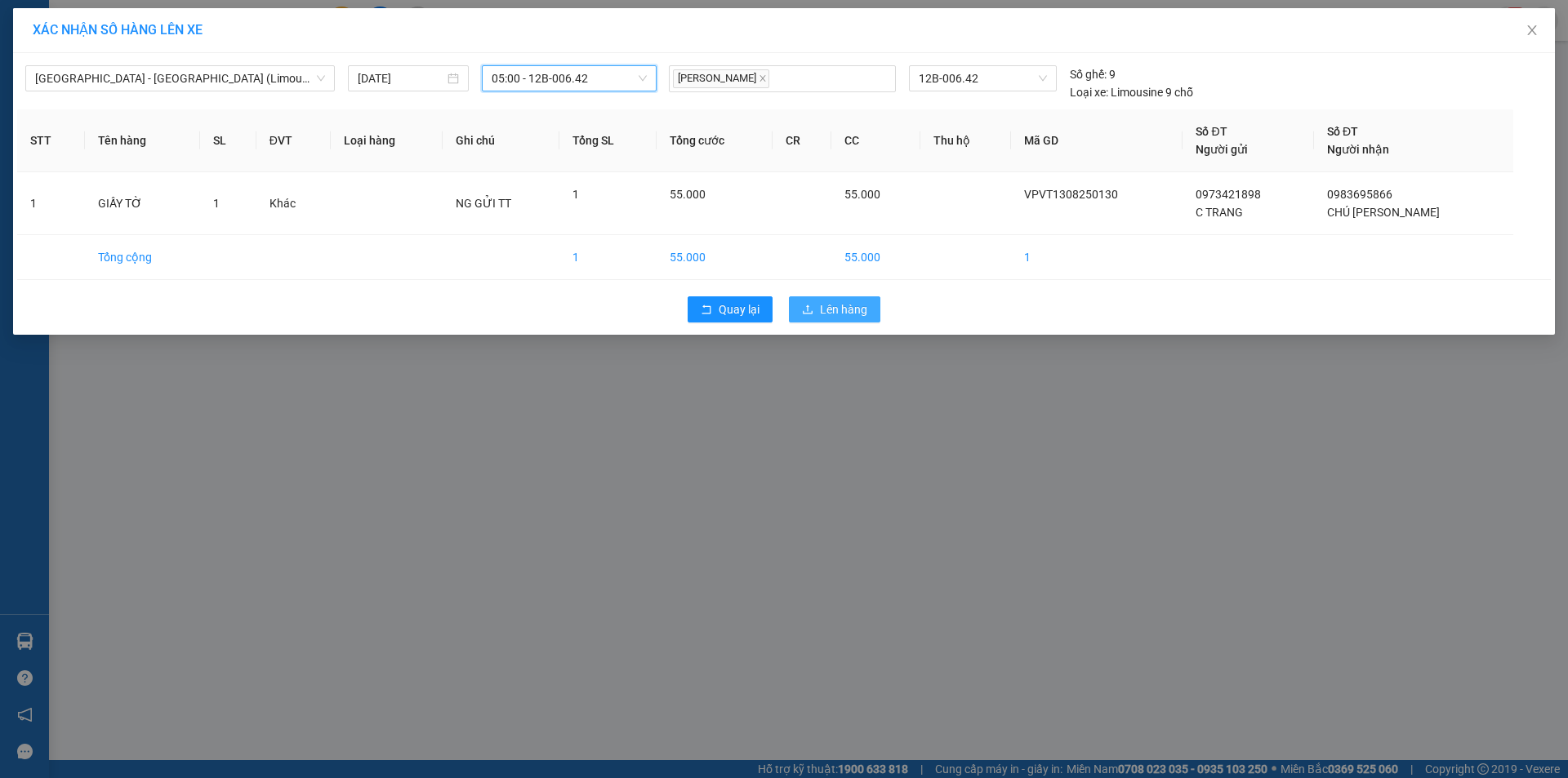
click at [848, 311] on span "Lên hàng" at bounding box center [843, 309] width 47 height 18
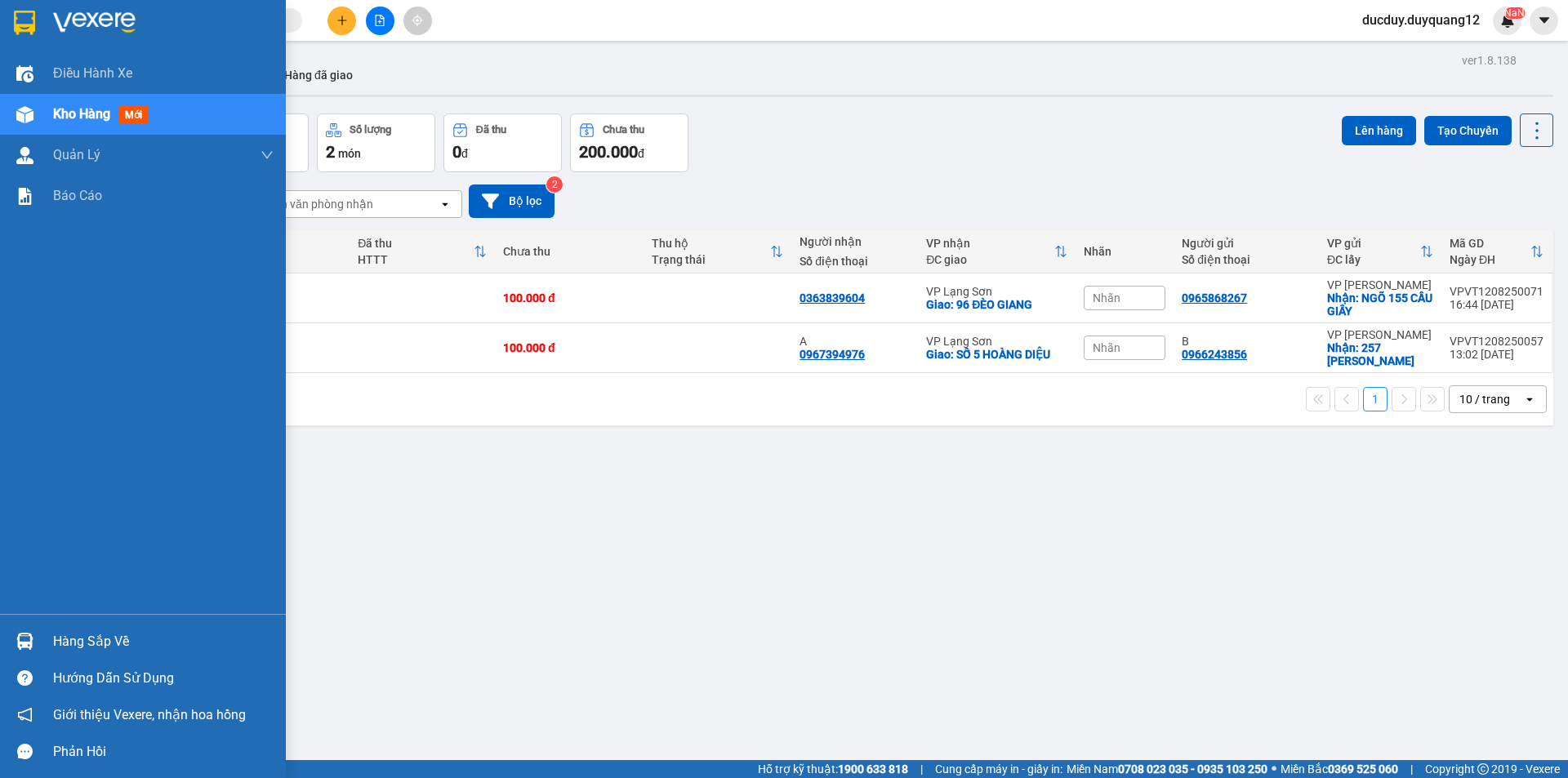
click at [100, 629] on div "Hàng sắp về" at bounding box center [163, 641] width 220 height 24
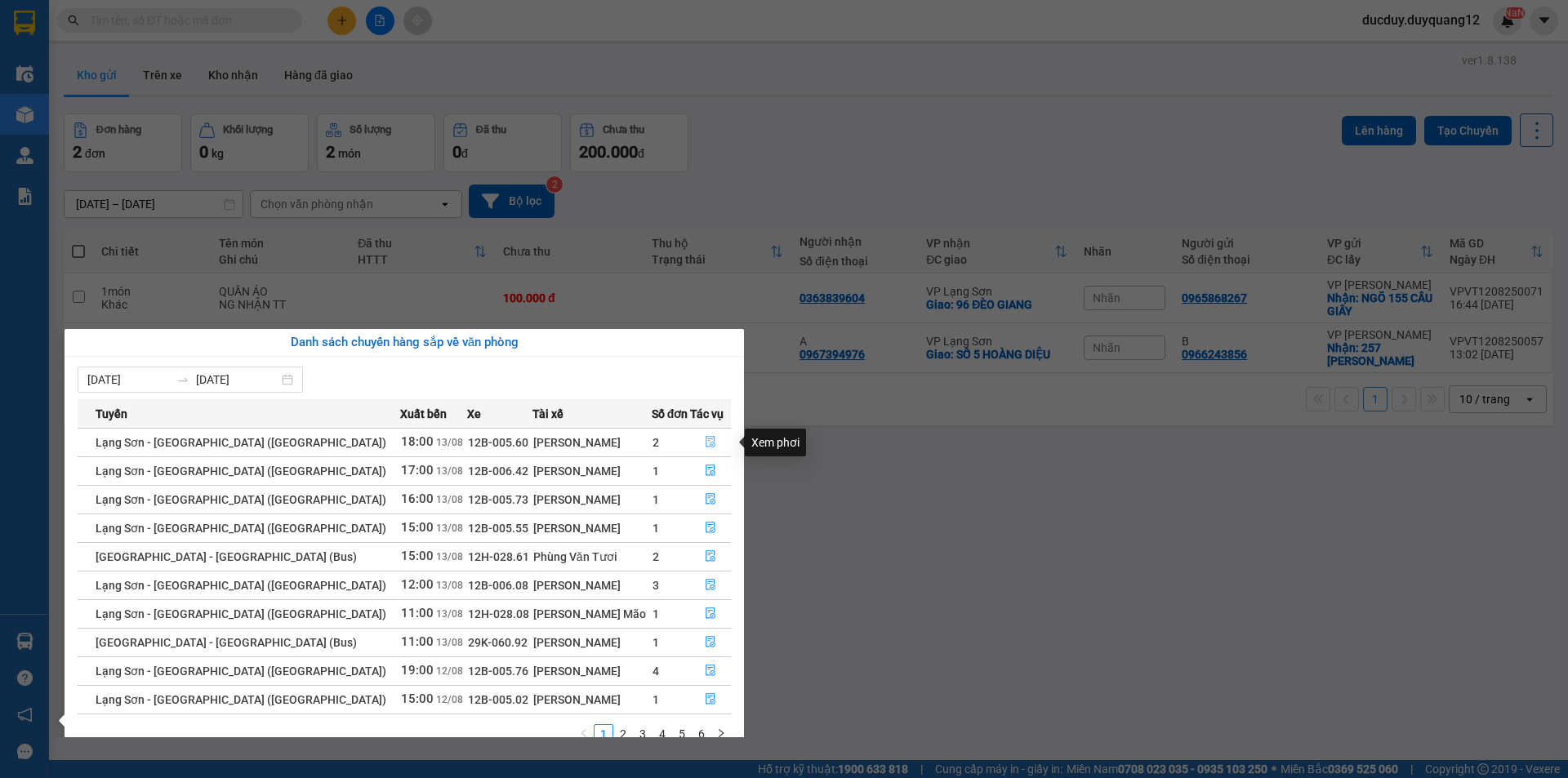
click at [696, 433] on button "button" at bounding box center [710, 442] width 39 height 26
